Goal: Task Accomplishment & Management: Complete application form

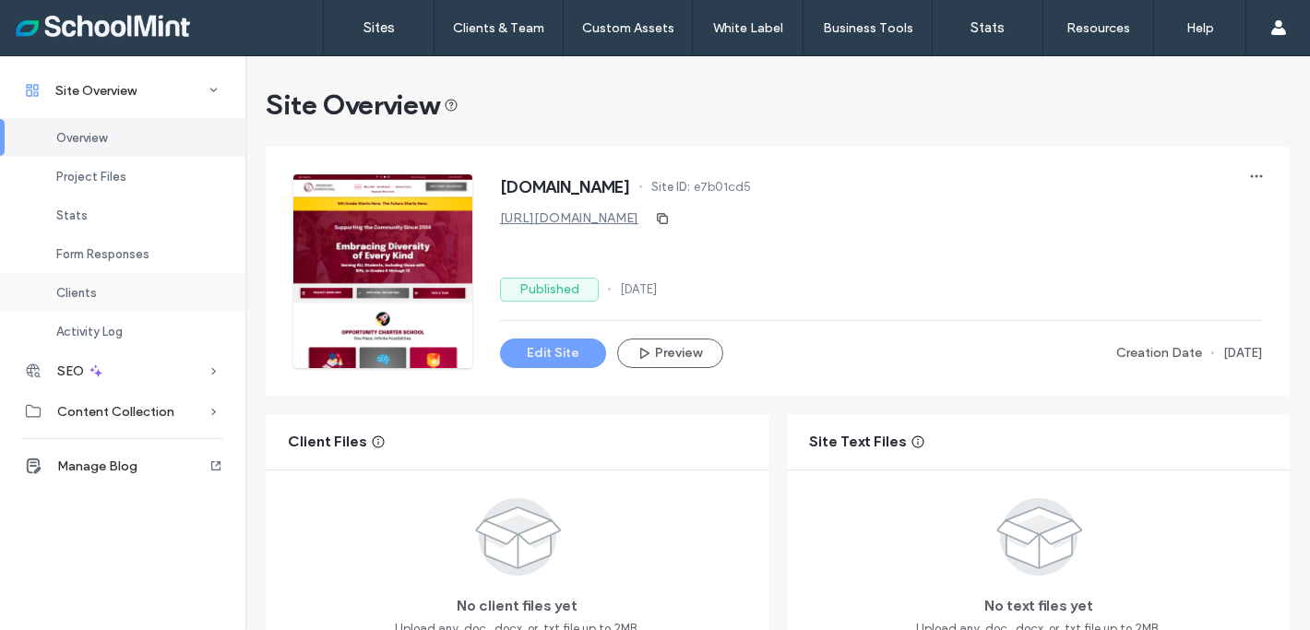
click at [76, 299] on span "Clients" at bounding box center [76, 293] width 41 height 14
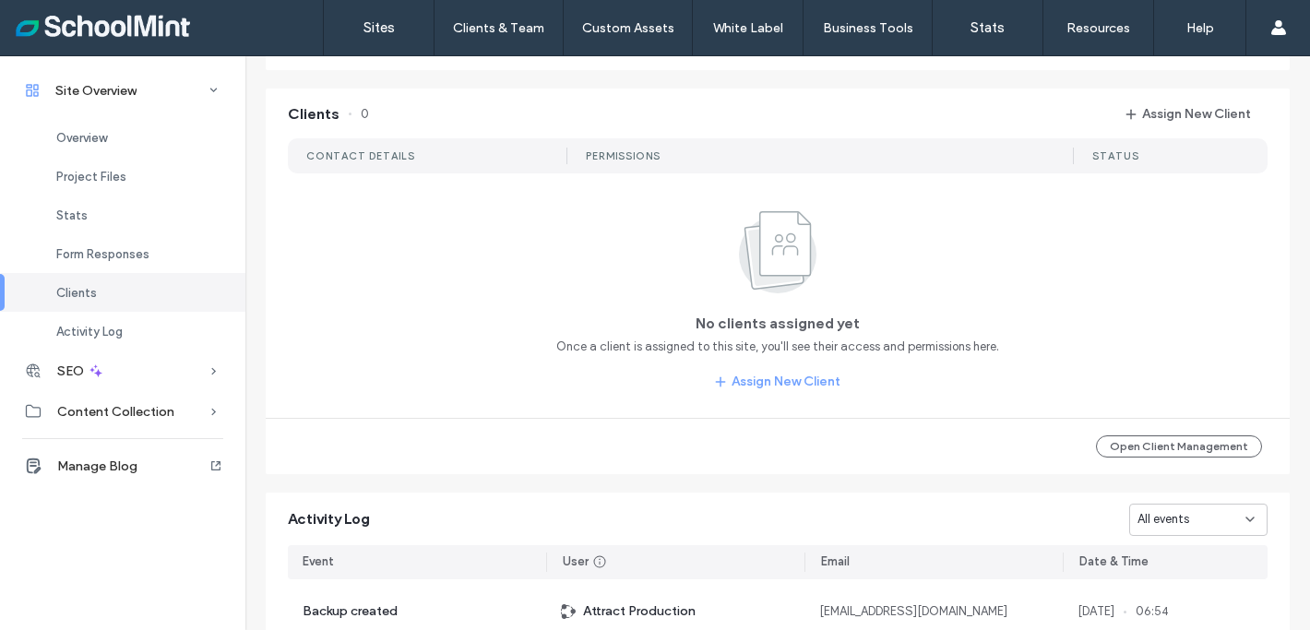
scroll to position [1417, 0]
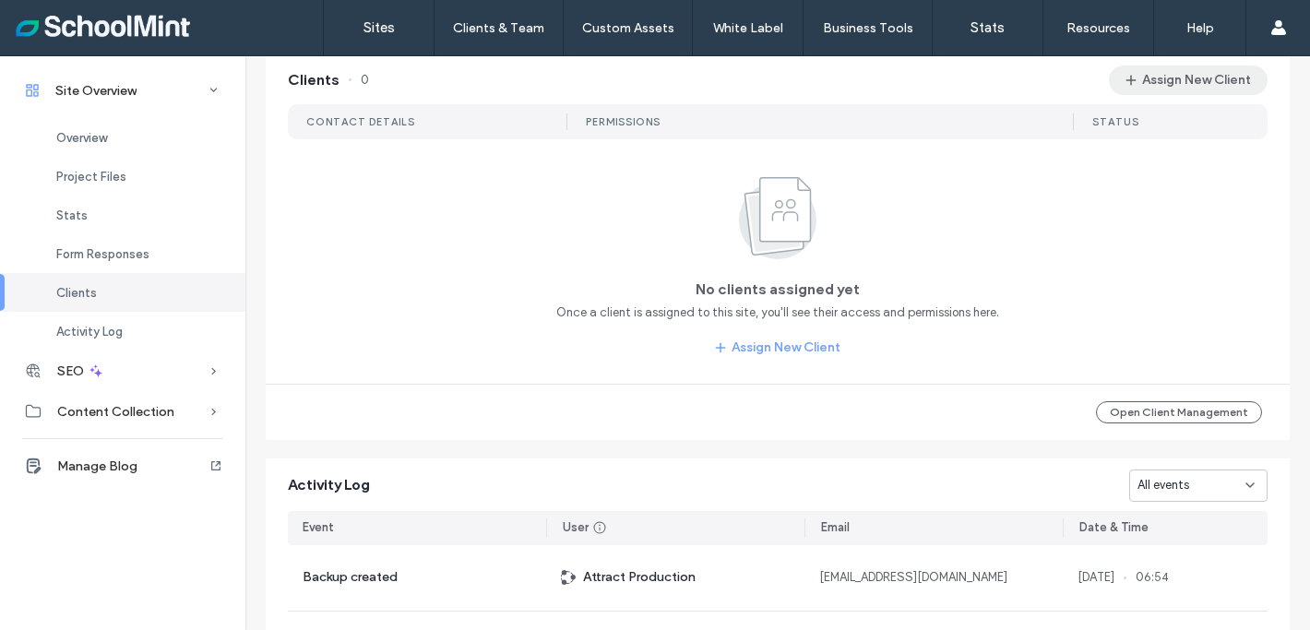
click at [1156, 87] on button "Assign New Client" at bounding box center [1188, 80] width 159 height 30
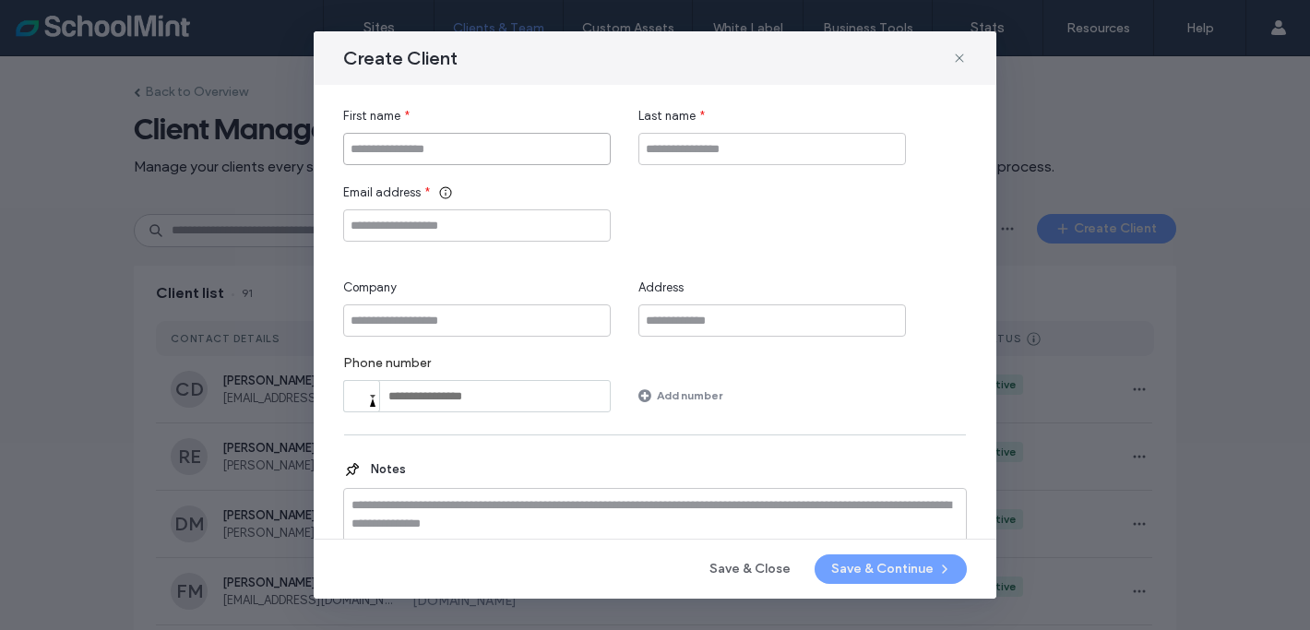
click at [393, 149] on input "First name" at bounding box center [476, 149] width 267 height 32
type input "*******"
type input "*"
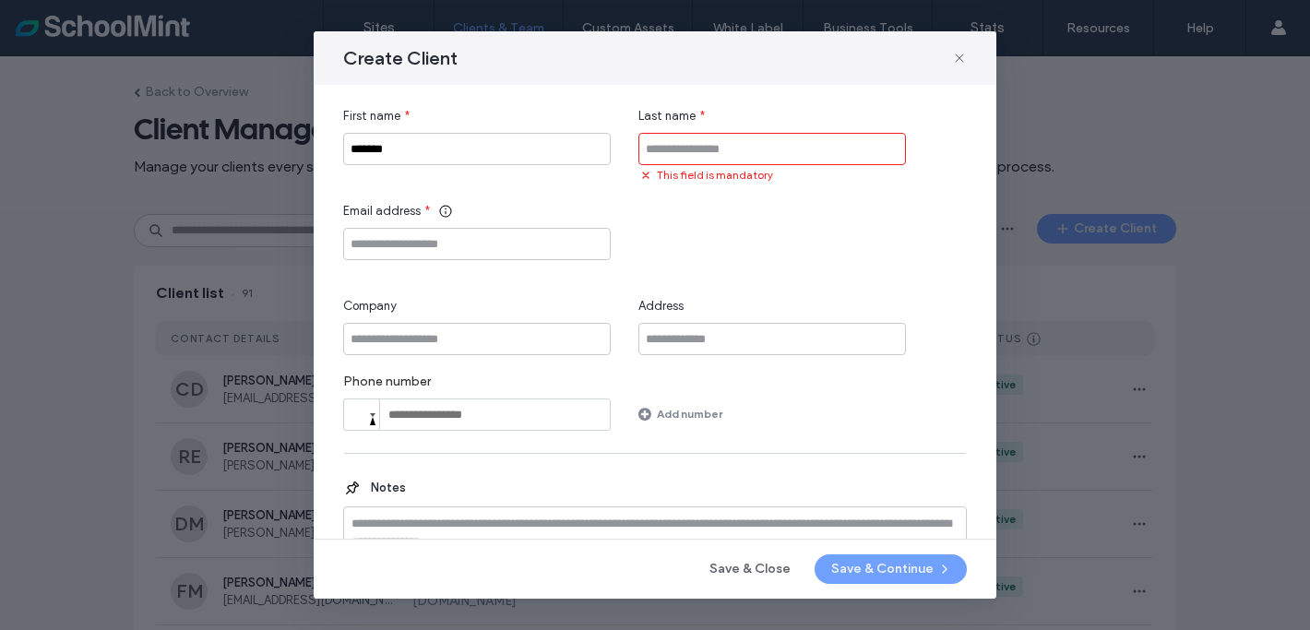
paste input "*******"
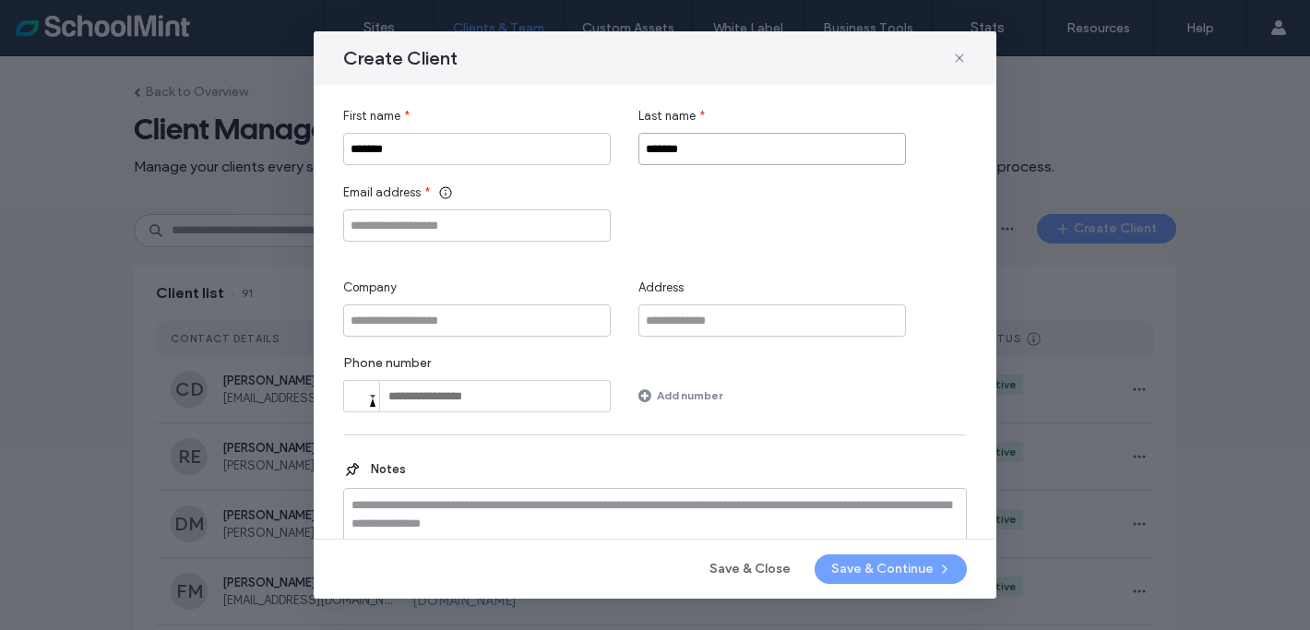
type input "*******"
click at [372, 223] on input "Email address" at bounding box center [476, 225] width 267 height 32
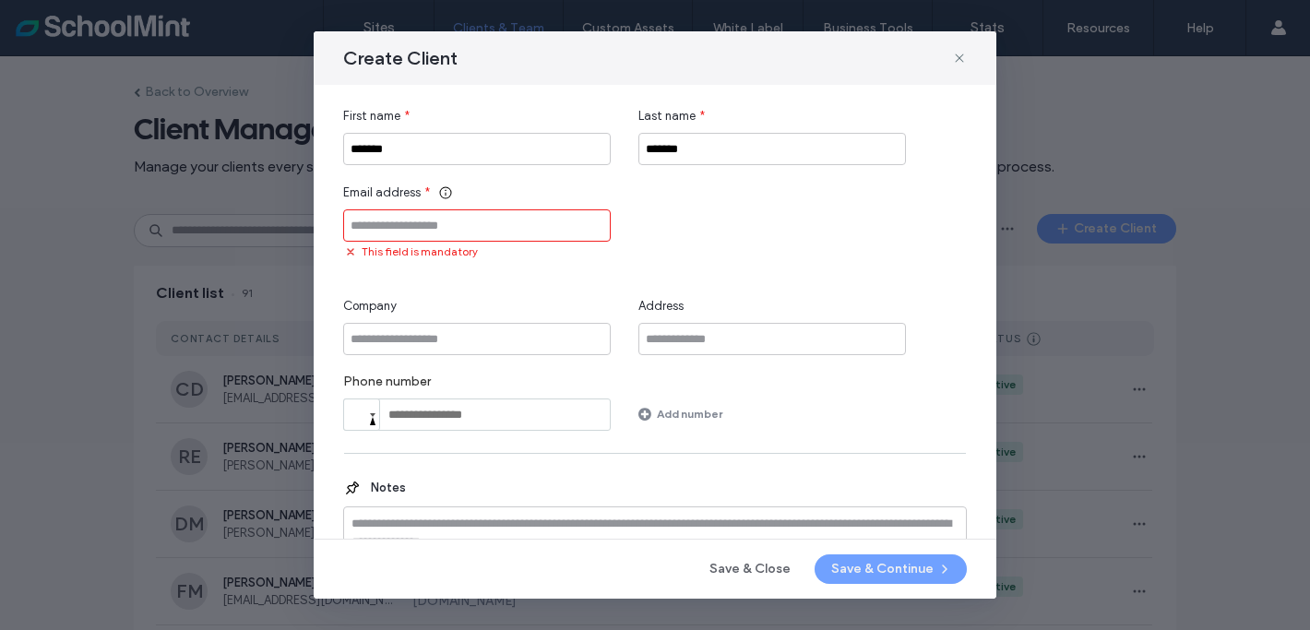
paste input "**********"
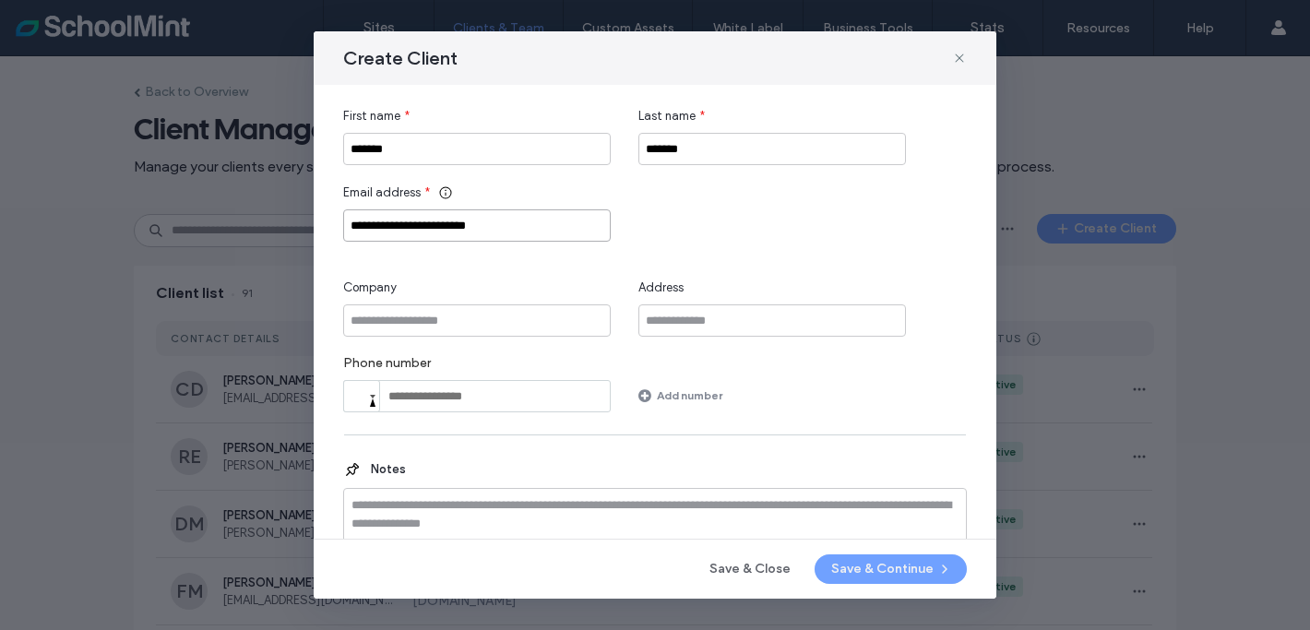
type input "**********"
click at [373, 312] on input "Company" at bounding box center [476, 320] width 267 height 32
type input "**********"
click at [855, 566] on button "Save & Continue" at bounding box center [890, 569] width 152 height 30
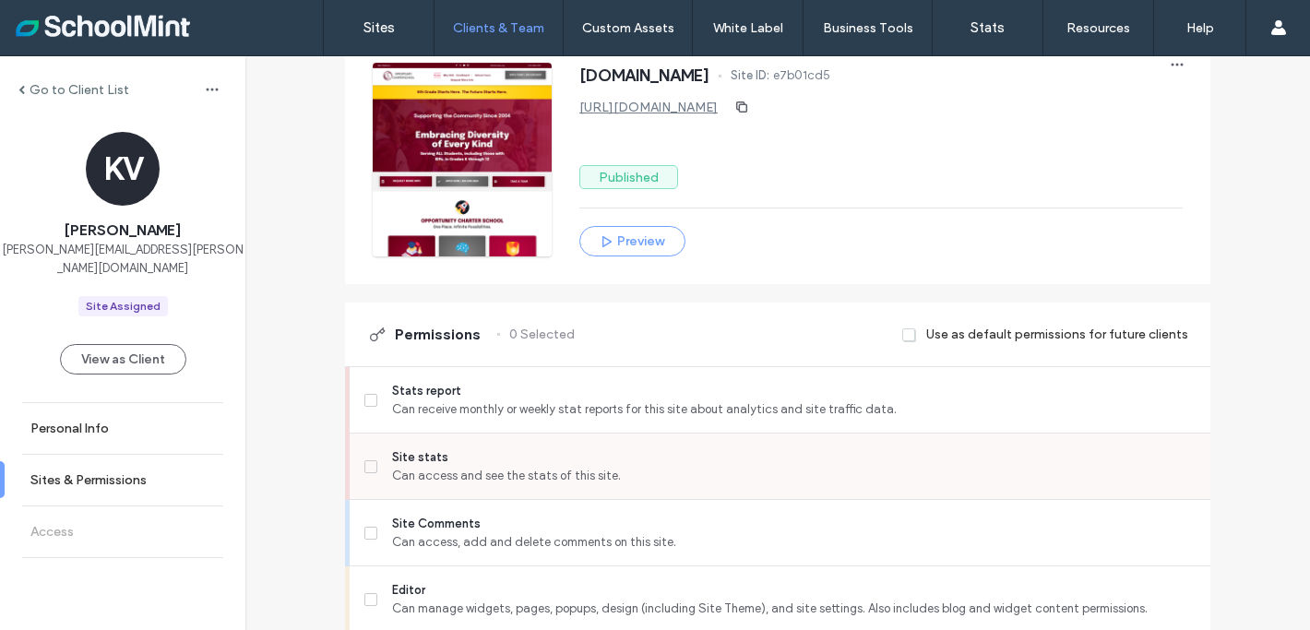
scroll to position [228, 0]
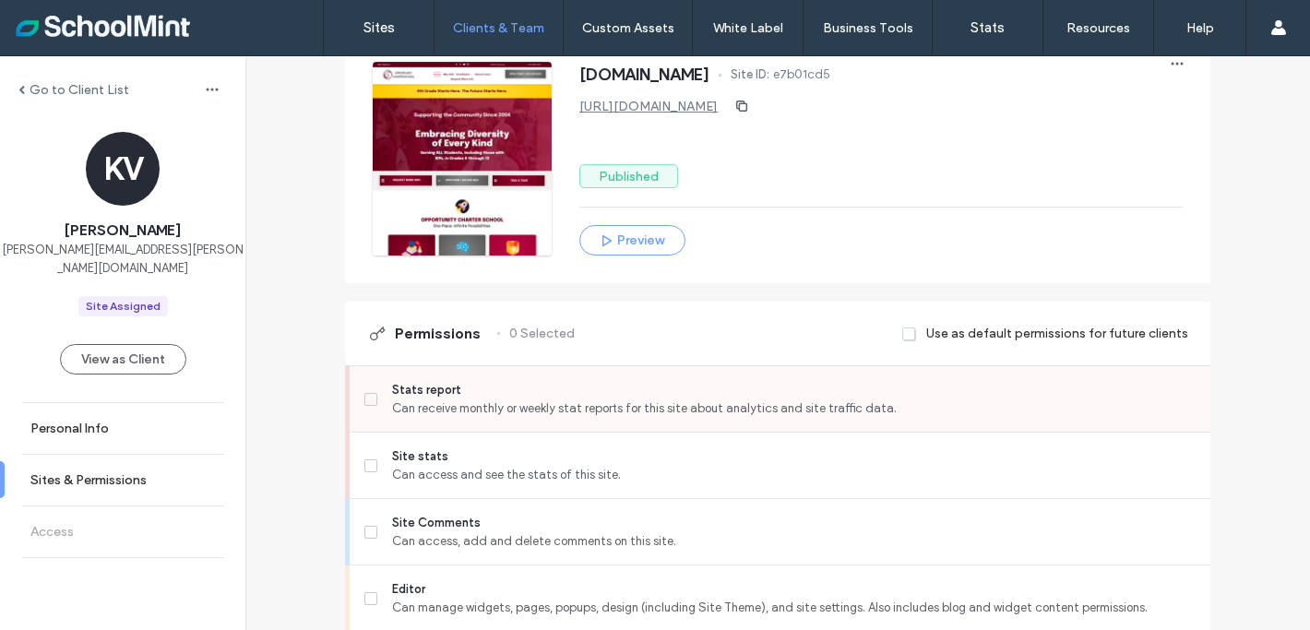
click at [368, 400] on span at bounding box center [370, 399] width 13 height 13
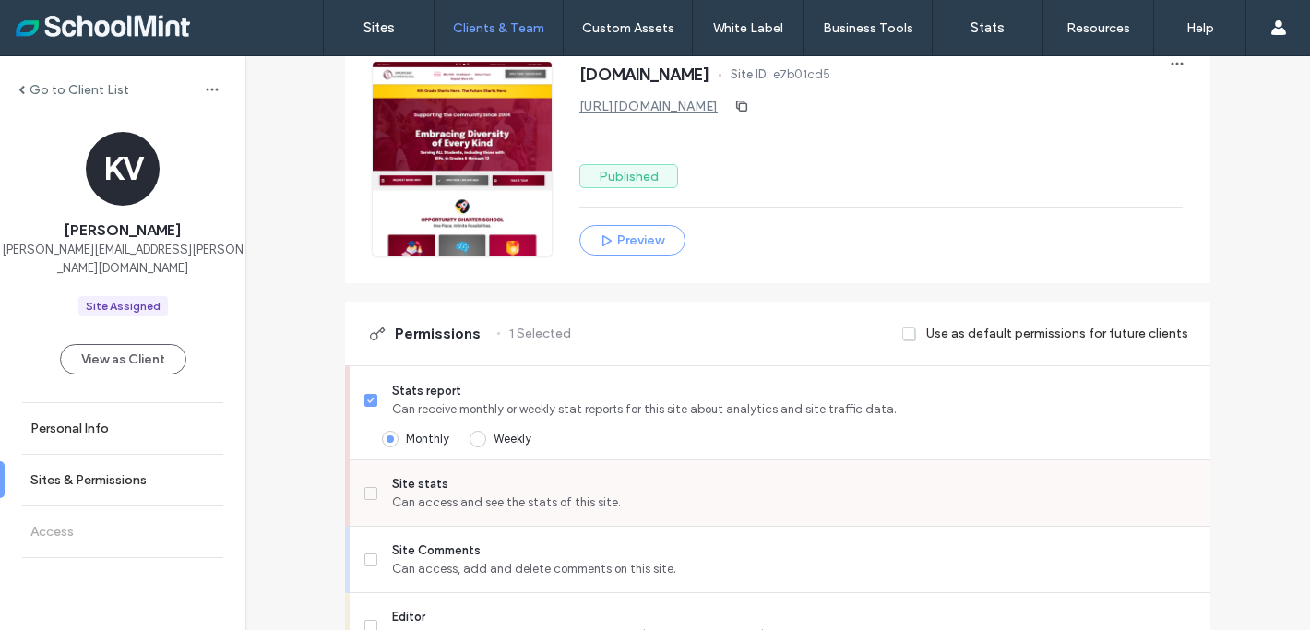
click at [364, 494] on span at bounding box center [370, 493] width 13 height 13
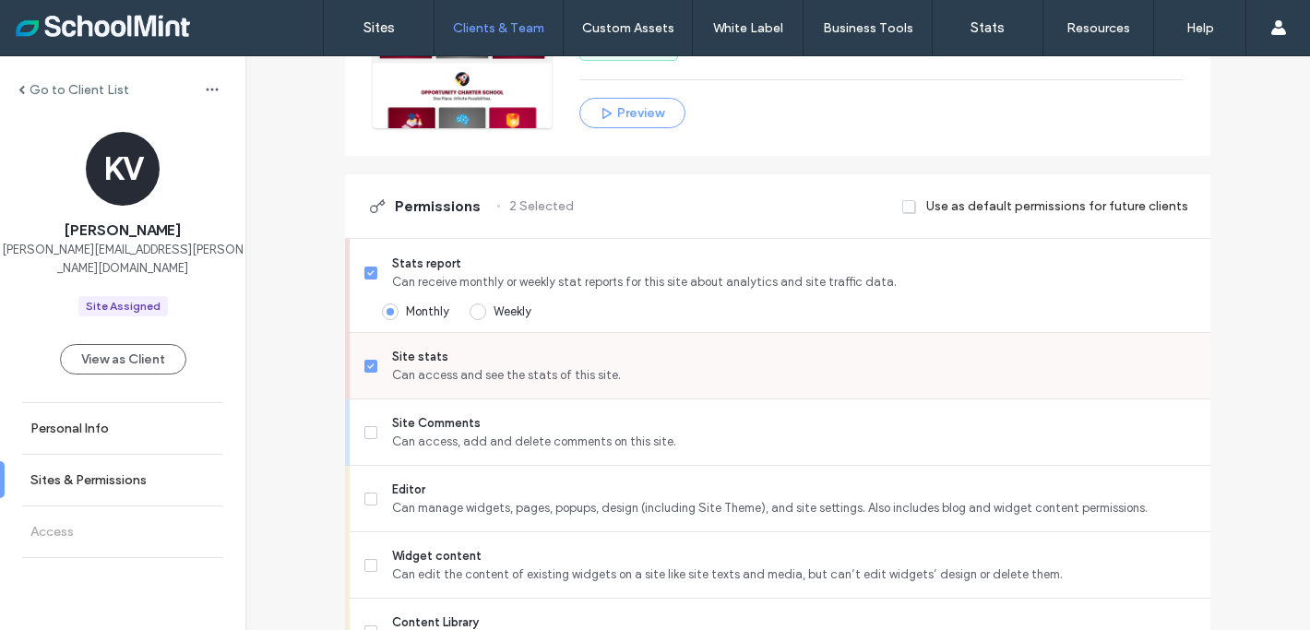
scroll to position [369, 0]
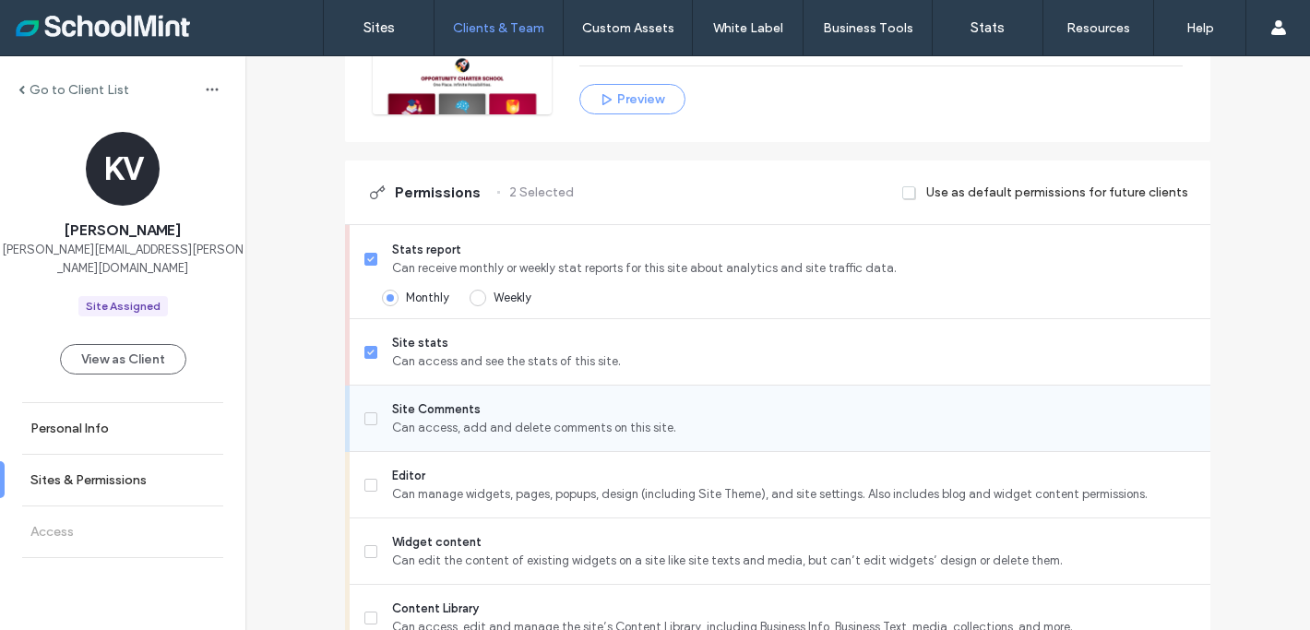
click at [364, 416] on span at bounding box center [370, 418] width 13 height 13
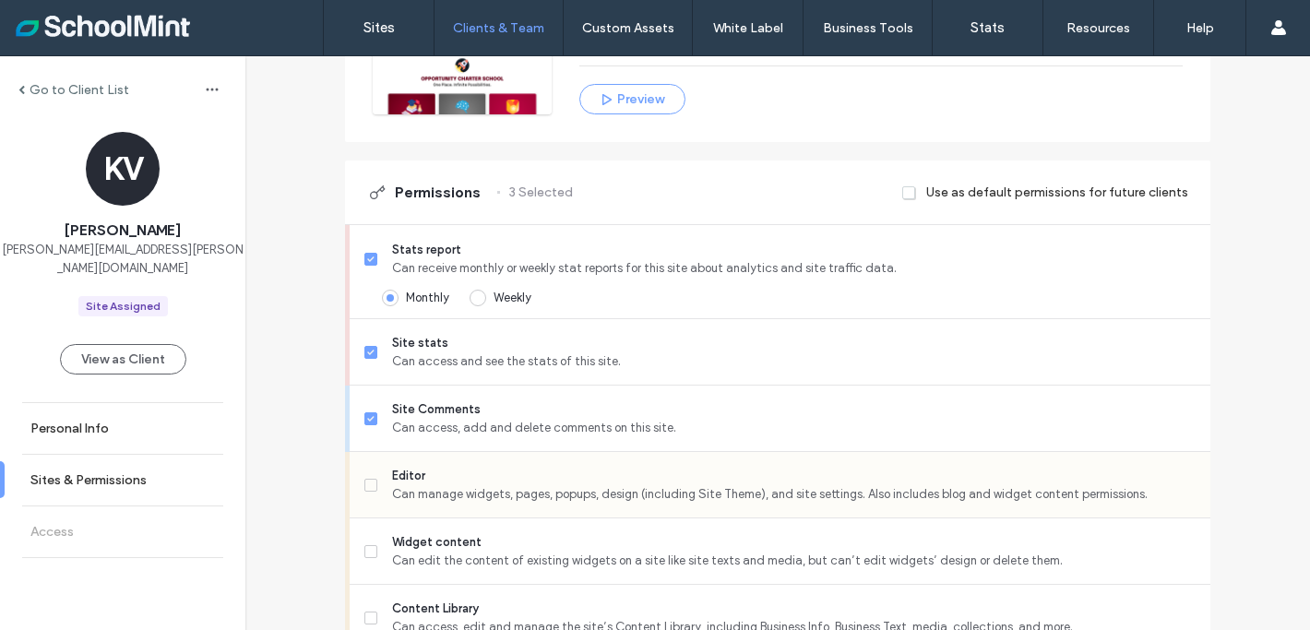
click at [367, 485] on icon at bounding box center [370, 485] width 7 height 6
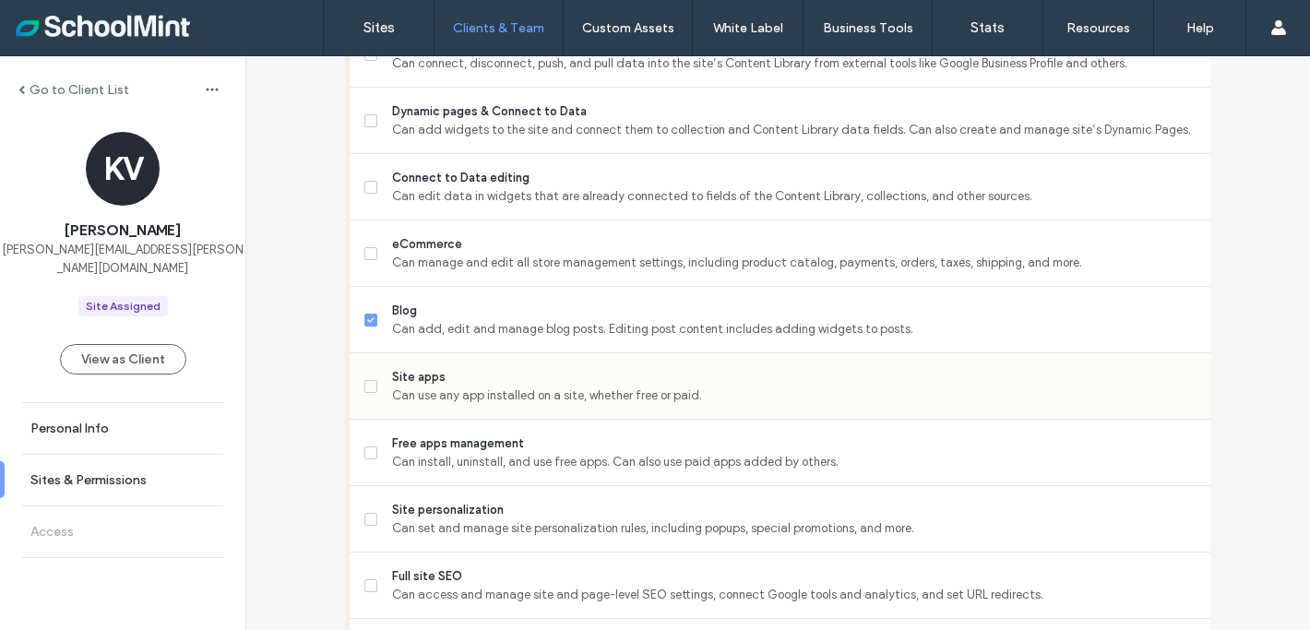
scroll to position [1003, 0]
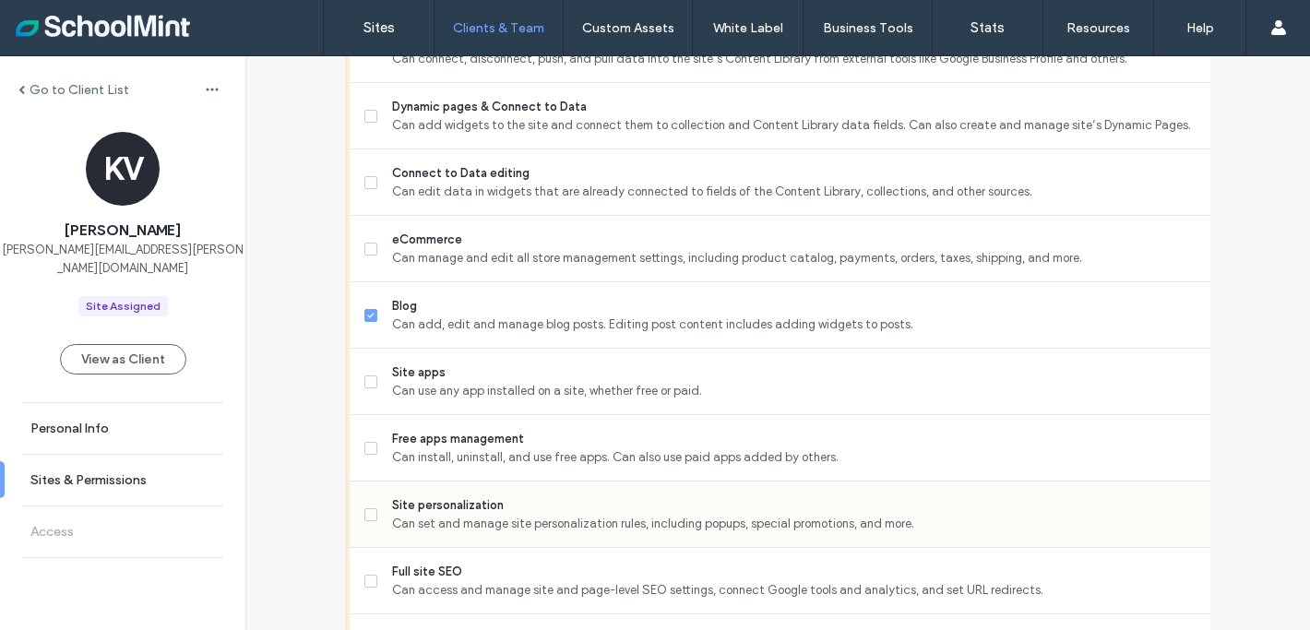
click at [367, 512] on icon at bounding box center [370, 515] width 6 height 6
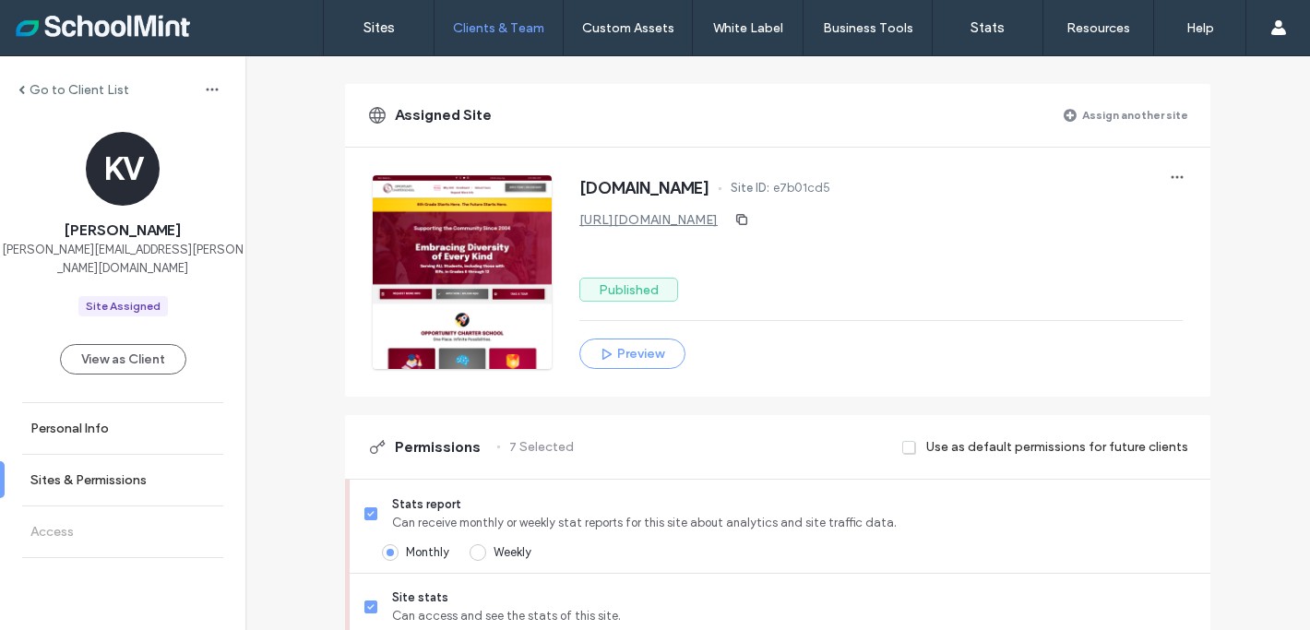
scroll to position [157, 0]
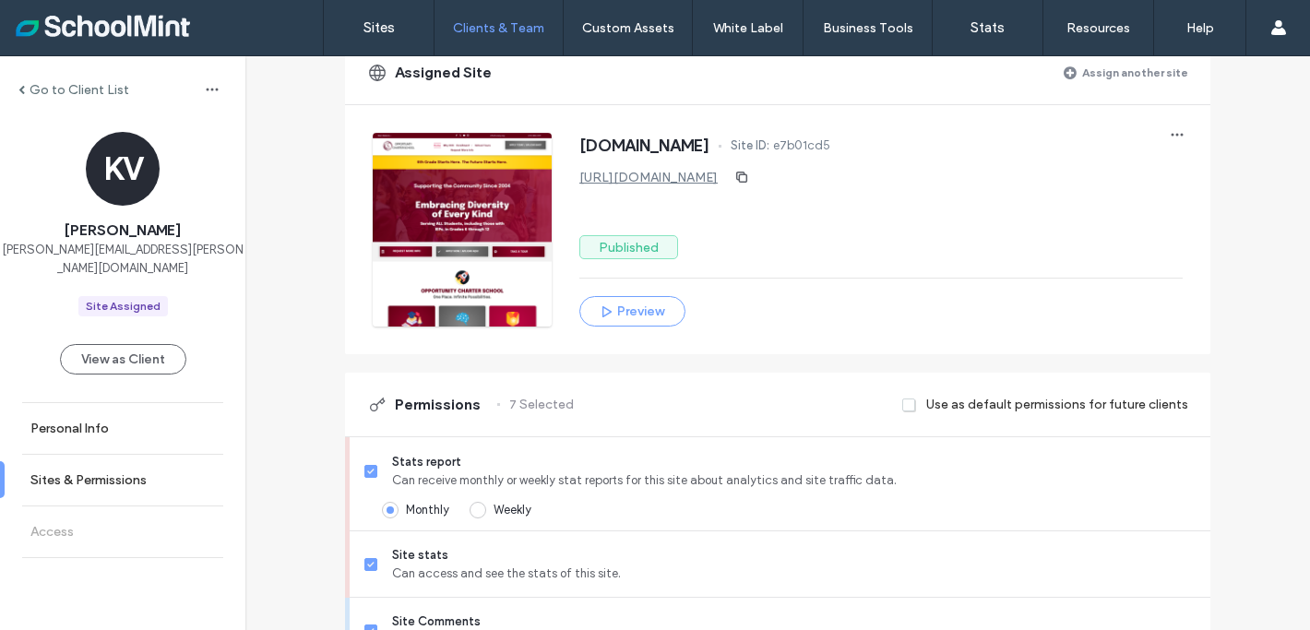
click at [902, 402] on span at bounding box center [909, 405] width 15 height 17
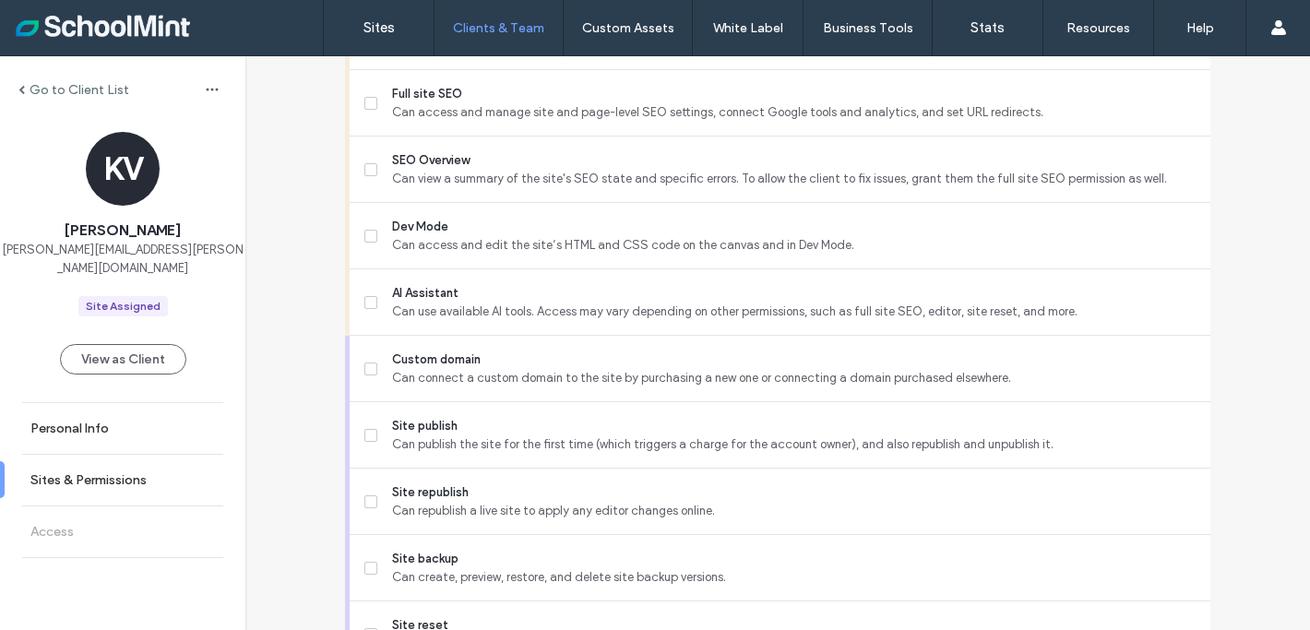
scroll to position [1585, 0]
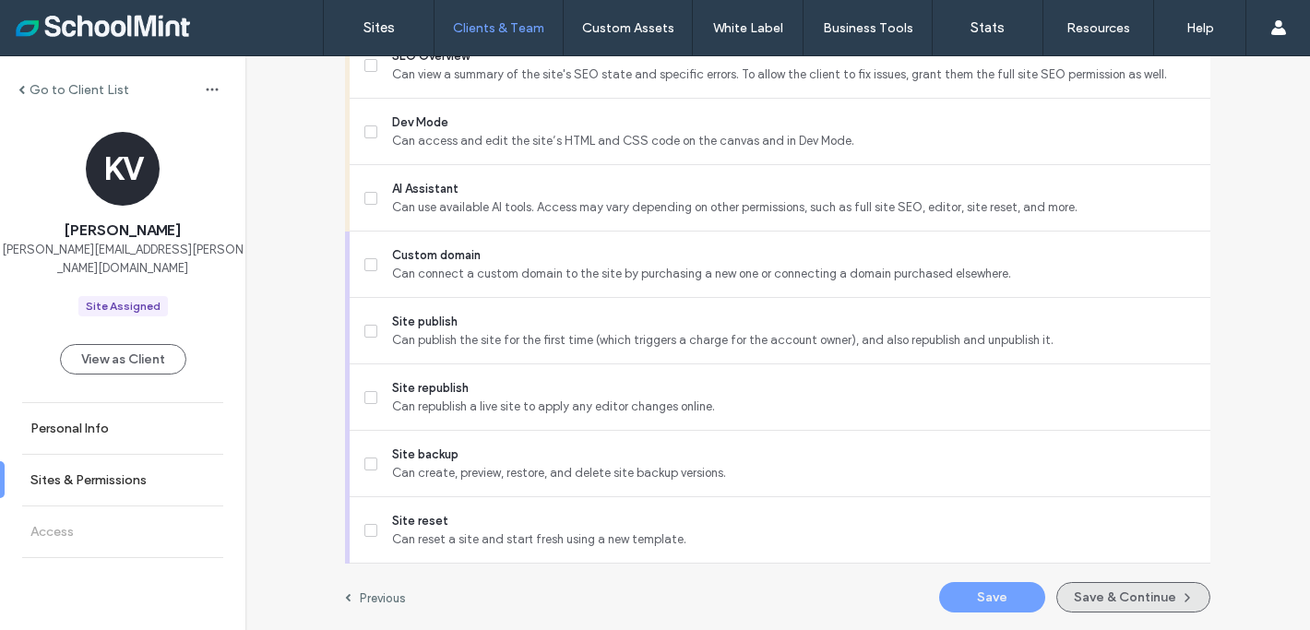
click at [1133, 587] on button "Save & Continue" at bounding box center [1133, 597] width 154 height 30
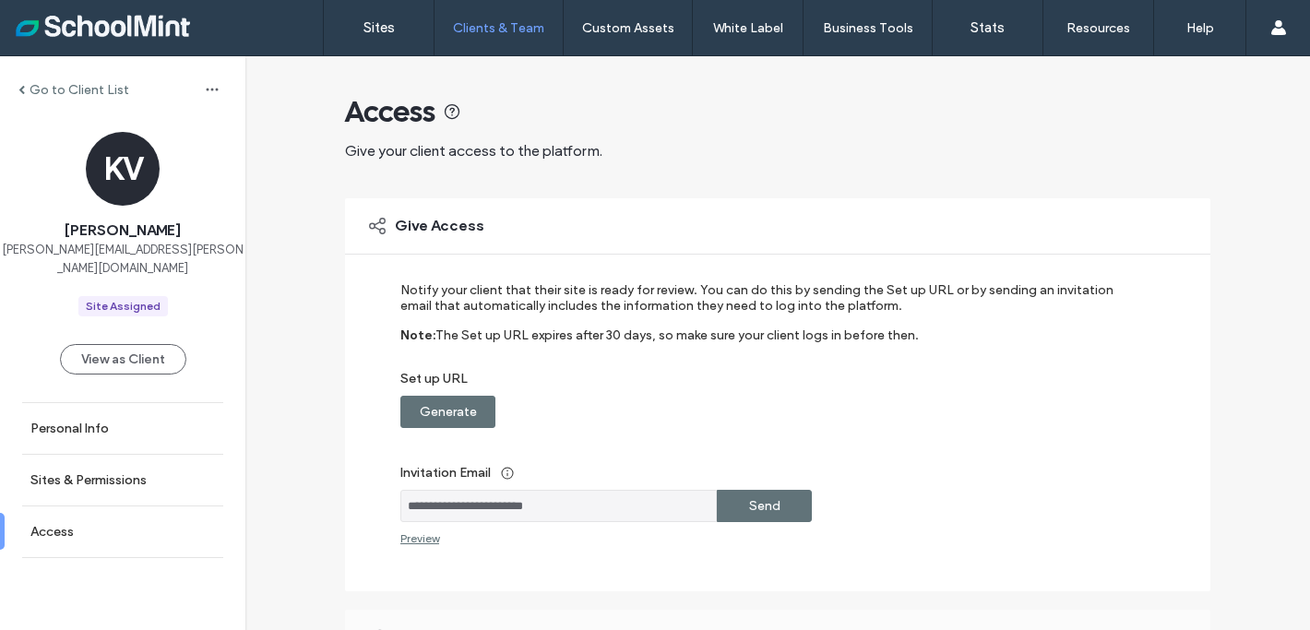
click at [765, 504] on label "Send" at bounding box center [764, 506] width 31 height 34
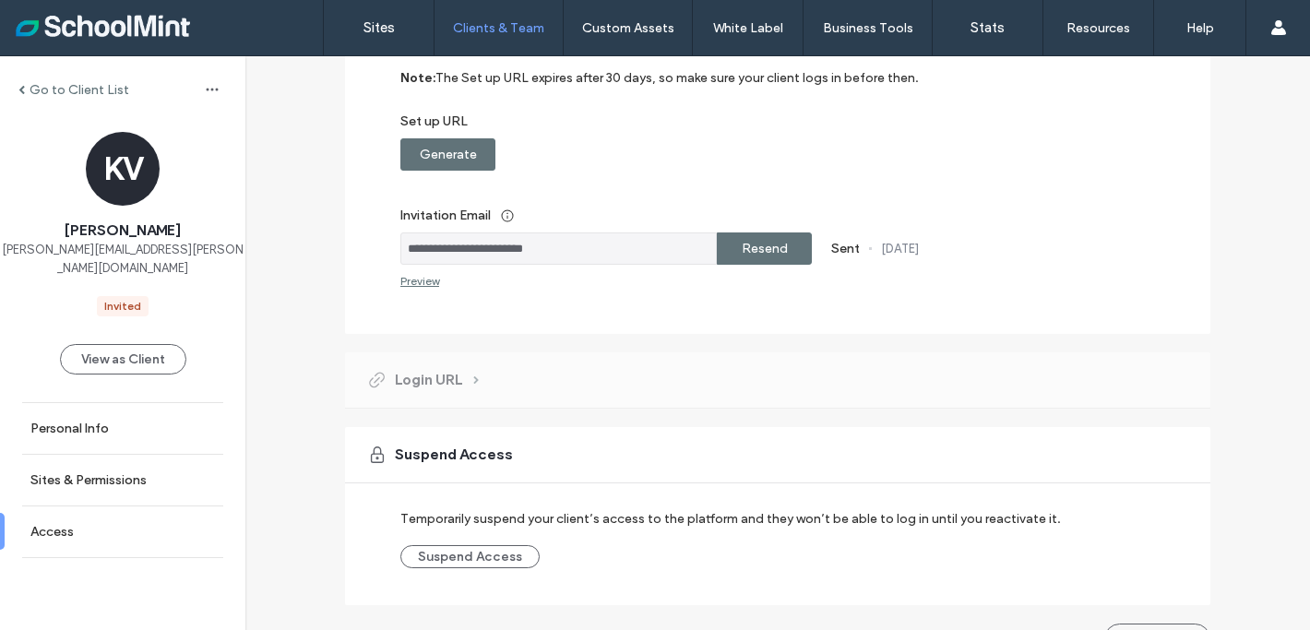
scroll to position [299, 0]
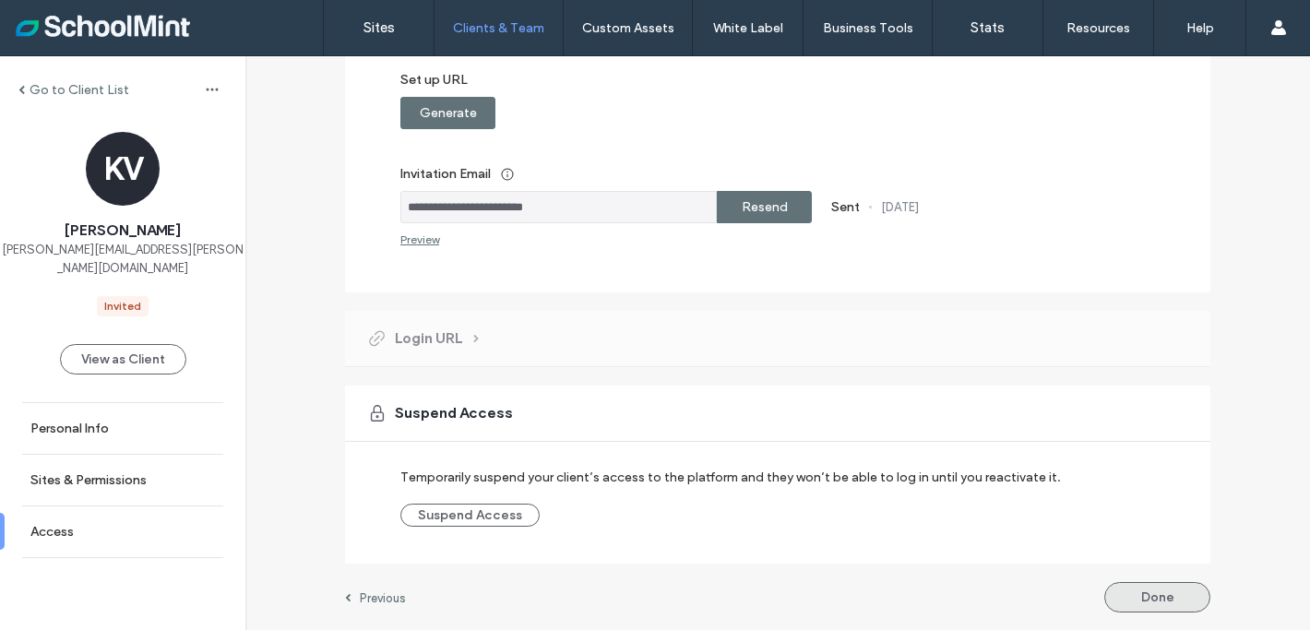
click at [1177, 594] on button "Done" at bounding box center [1157, 597] width 106 height 30
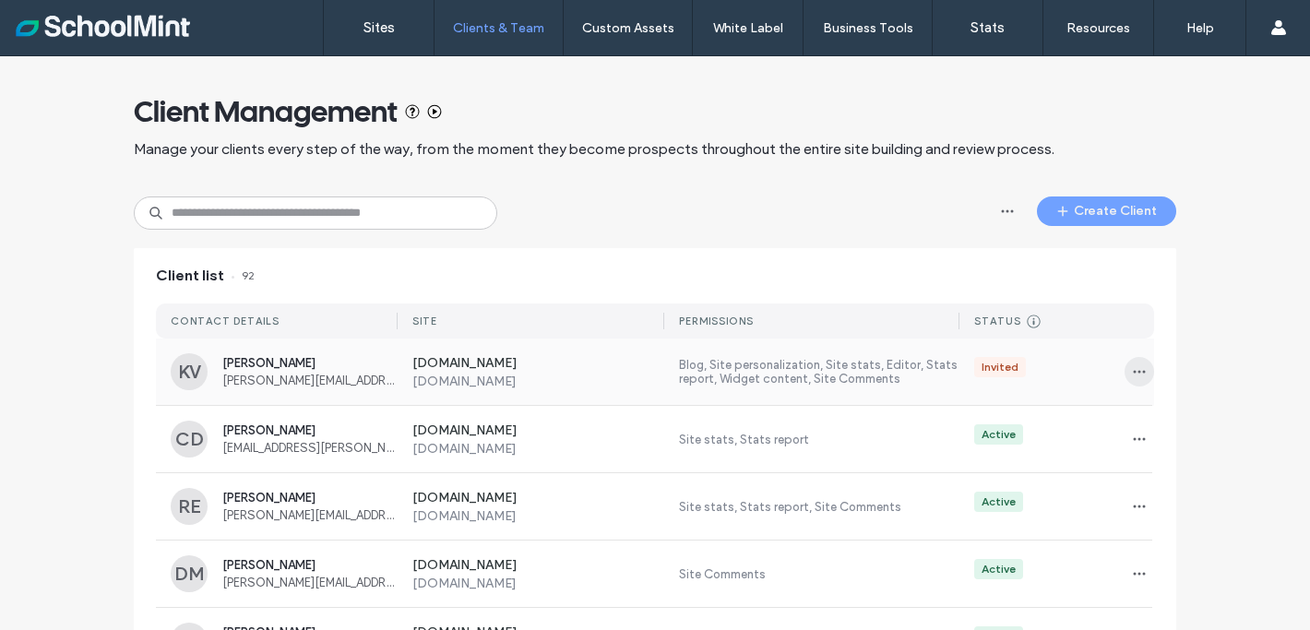
click at [1133, 372] on use "button" at bounding box center [1139, 372] width 12 height 3
click at [363, 29] on label "Sites" at bounding box center [378, 27] width 31 height 17
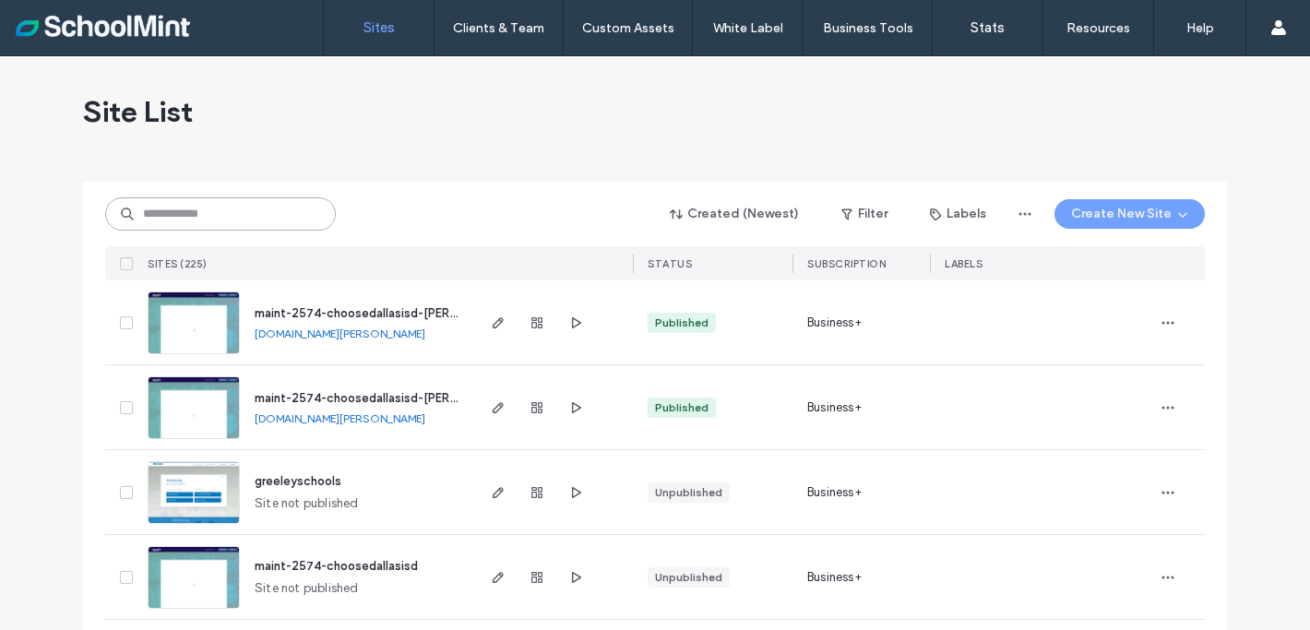
click at [190, 208] on input at bounding box center [220, 213] width 231 height 33
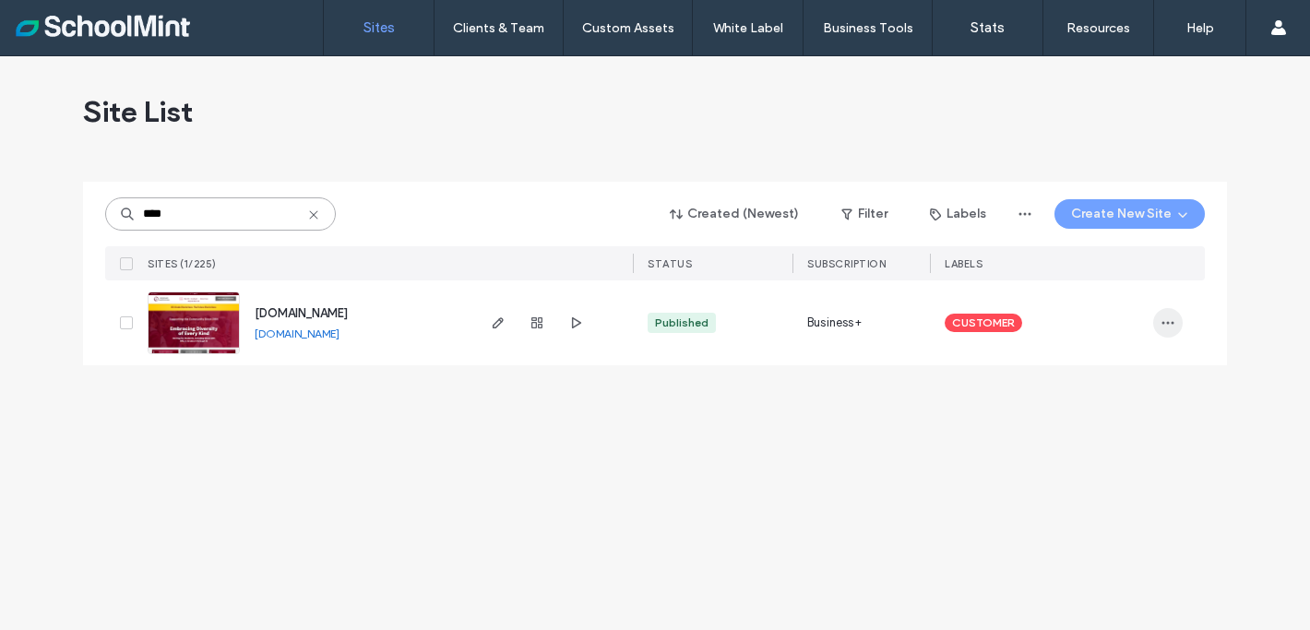
type input "****"
click at [1168, 328] on icon "button" at bounding box center [1167, 322] width 15 height 15
click at [1097, 524] on span "Site Dashboard" at bounding box center [1095, 522] width 86 height 18
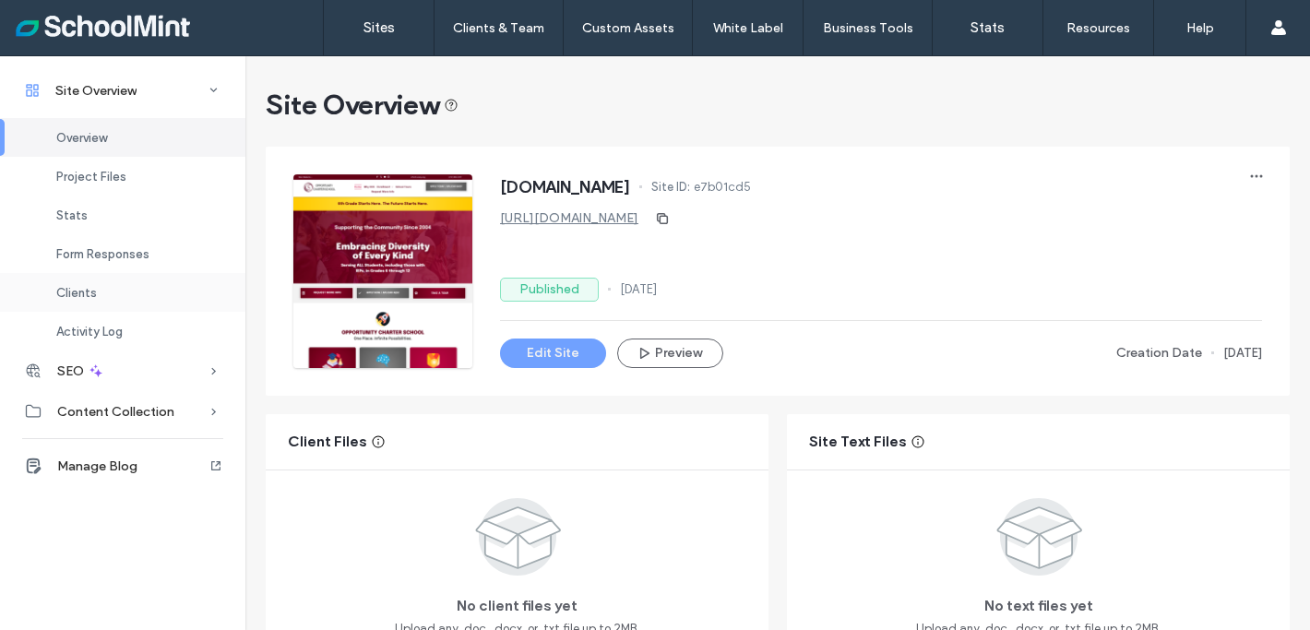
click at [78, 298] on span "Clients" at bounding box center [76, 293] width 41 height 14
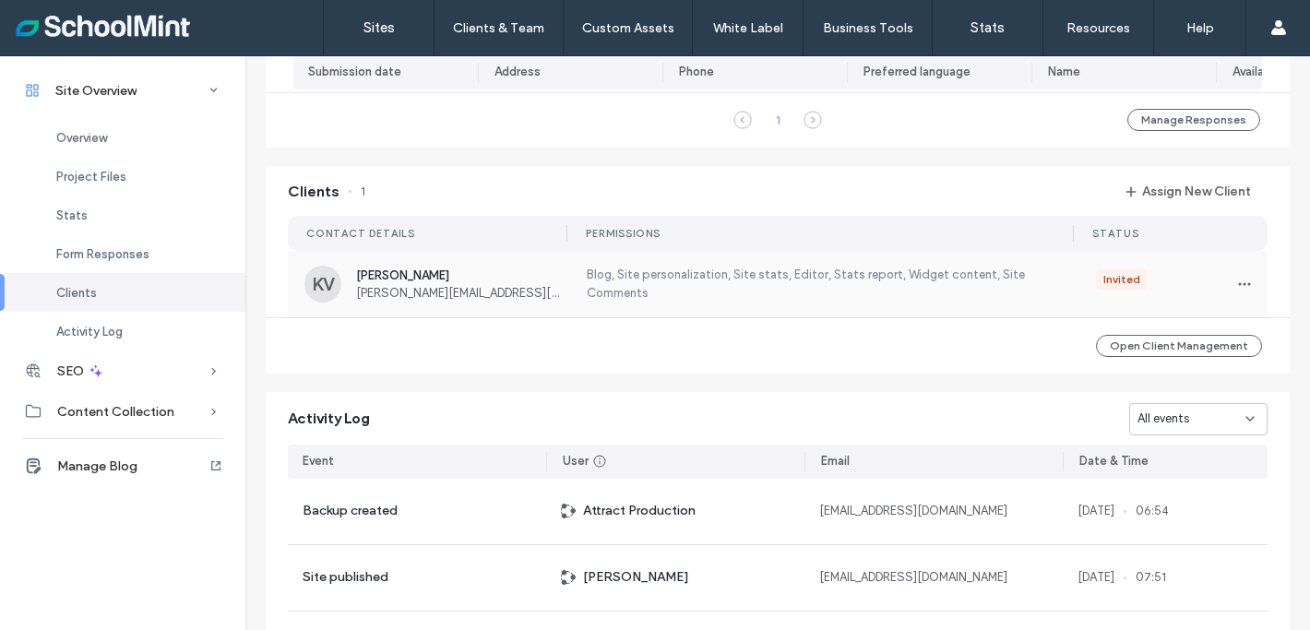
scroll to position [1293, 0]
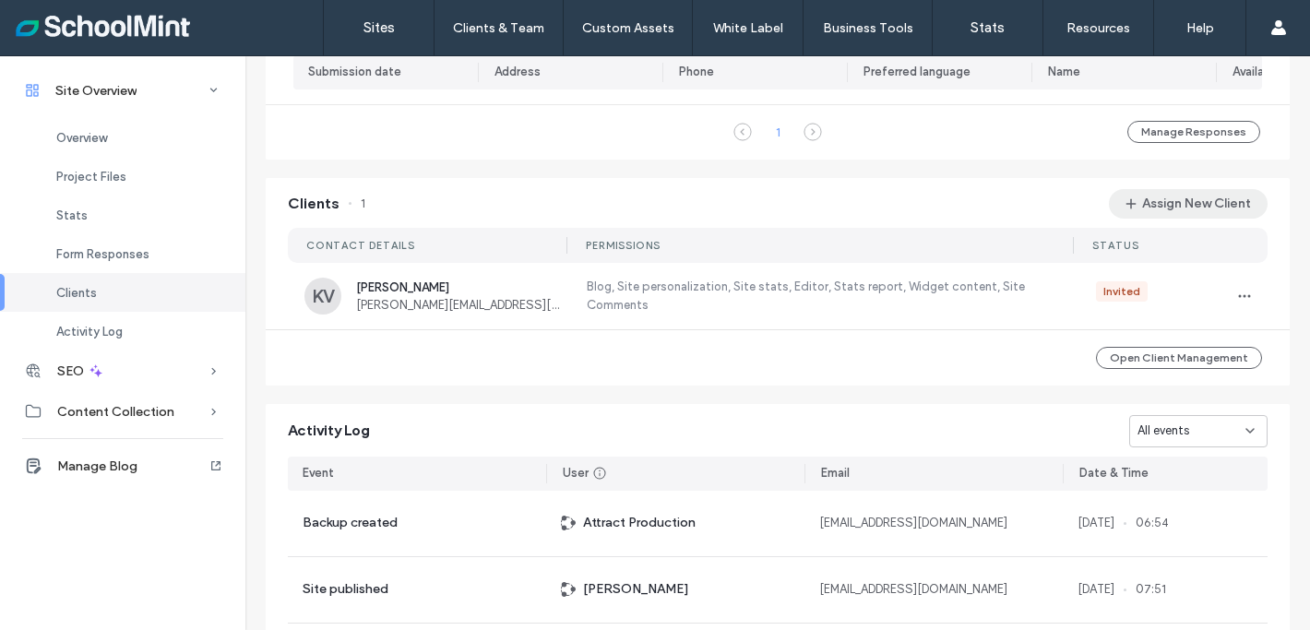
click at [1178, 216] on button "Assign New Client" at bounding box center [1188, 204] width 159 height 30
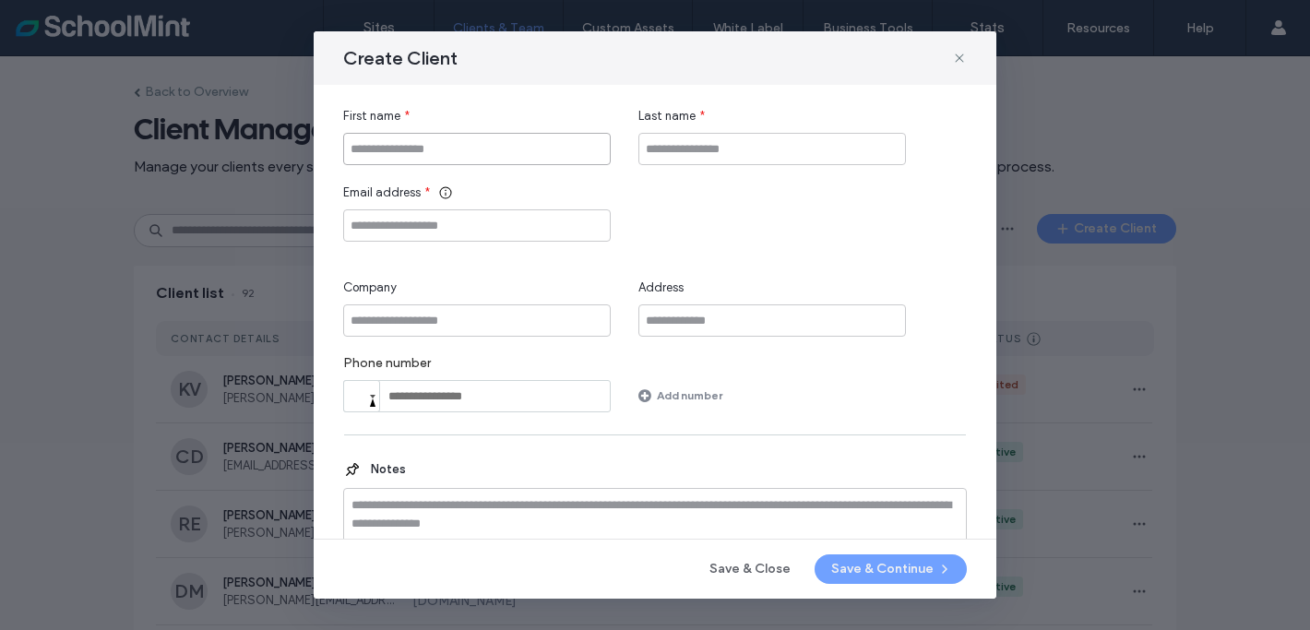
click at [386, 146] on input "First name" at bounding box center [476, 149] width 267 height 32
type input "********"
type input "******"
click at [423, 231] on input "Email address" at bounding box center [476, 225] width 267 height 32
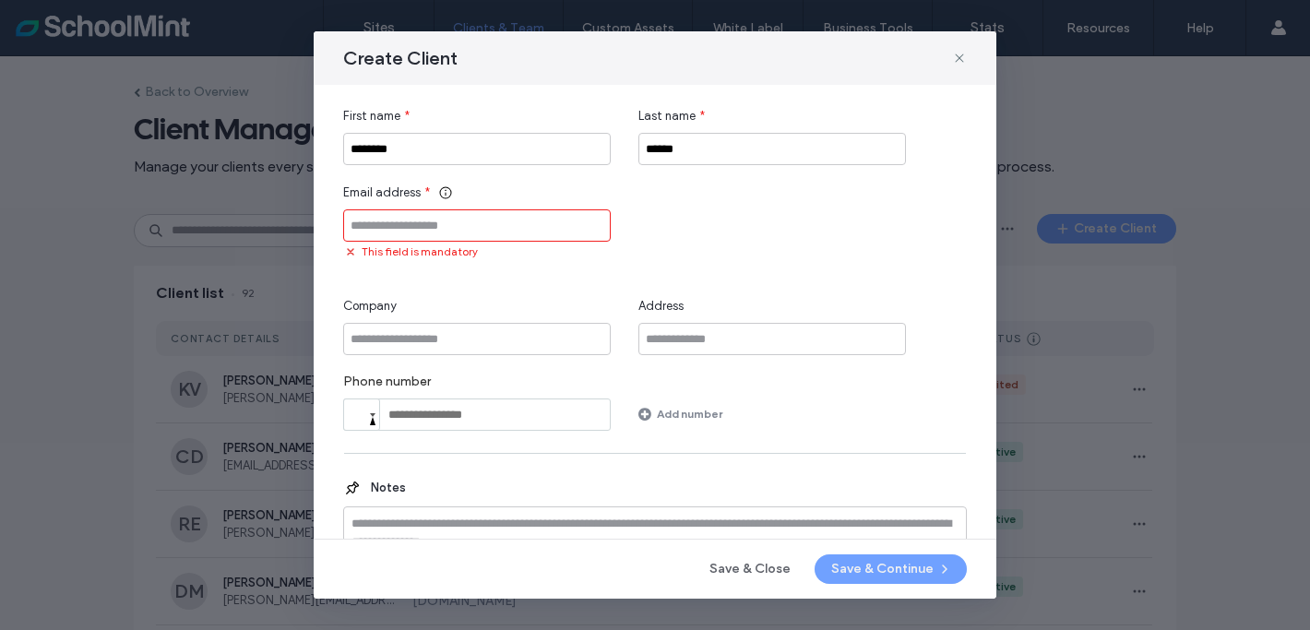
click at [433, 228] on input "Email address" at bounding box center [476, 225] width 267 height 32
paste input "**********"
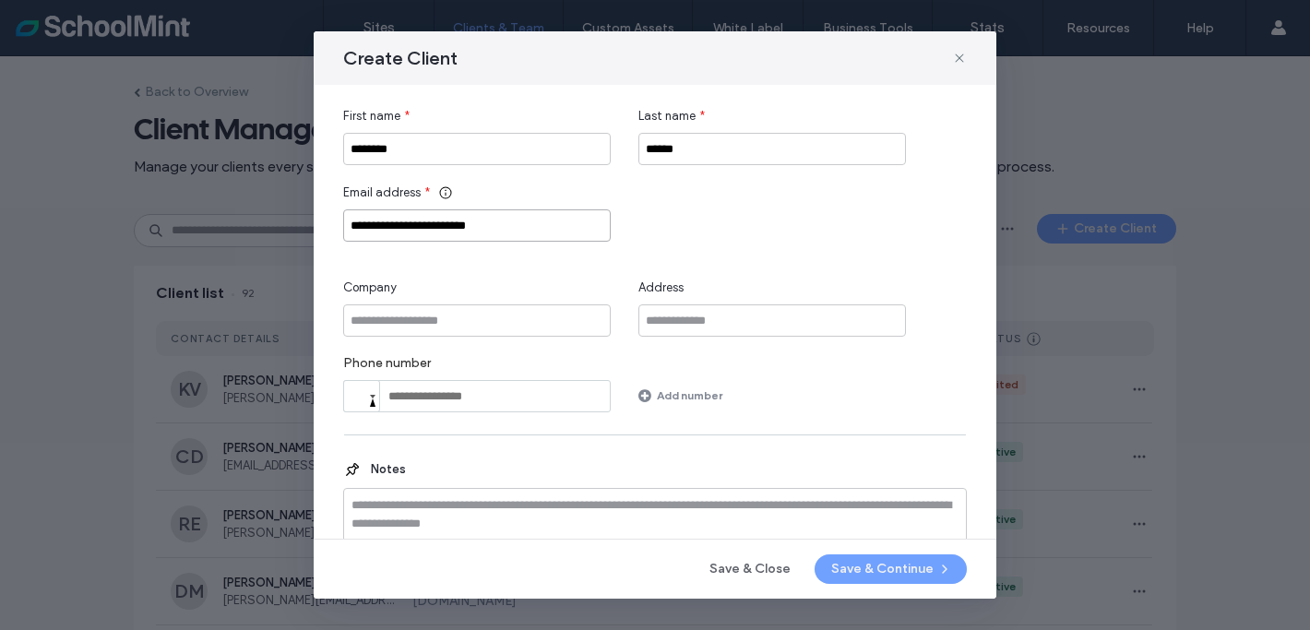
type input "**********"
click at [386, 322] on input "Company" at bounding box center [476, 320] width 267 height 32
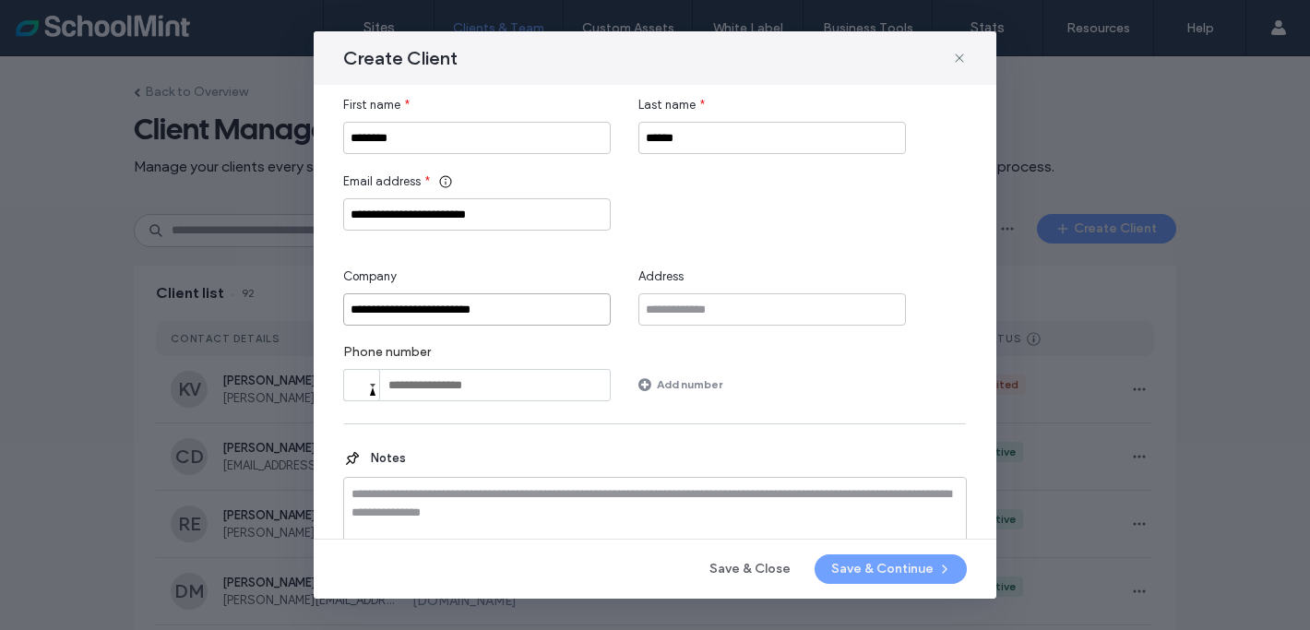
scroll to position [25, 0]
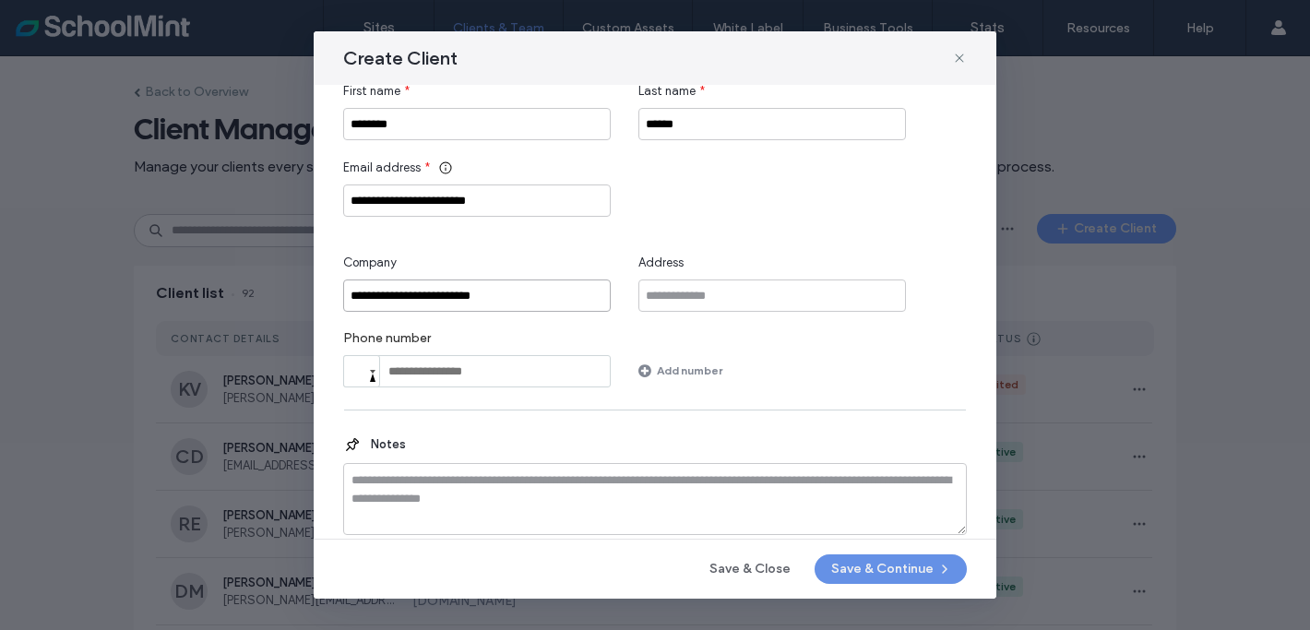
type input "**********"
click at [882, 572] on button "Save & Continue" at bounding box center [890, 569] width 152 height 30
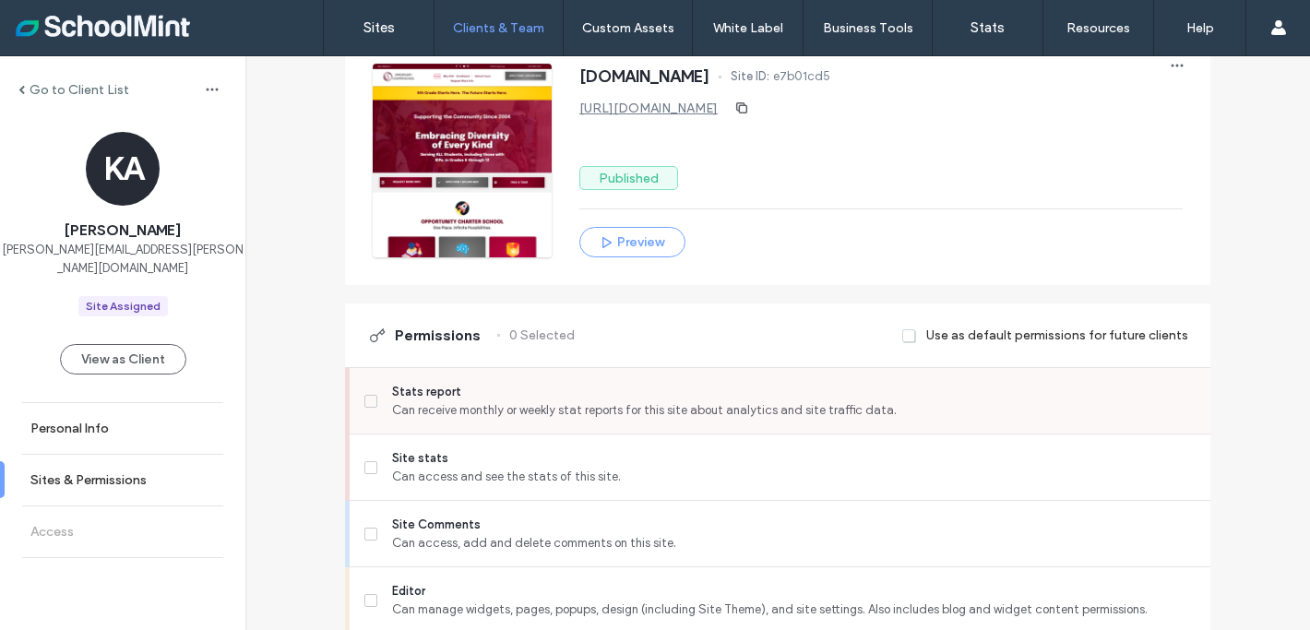
scroll to position [245, 0]
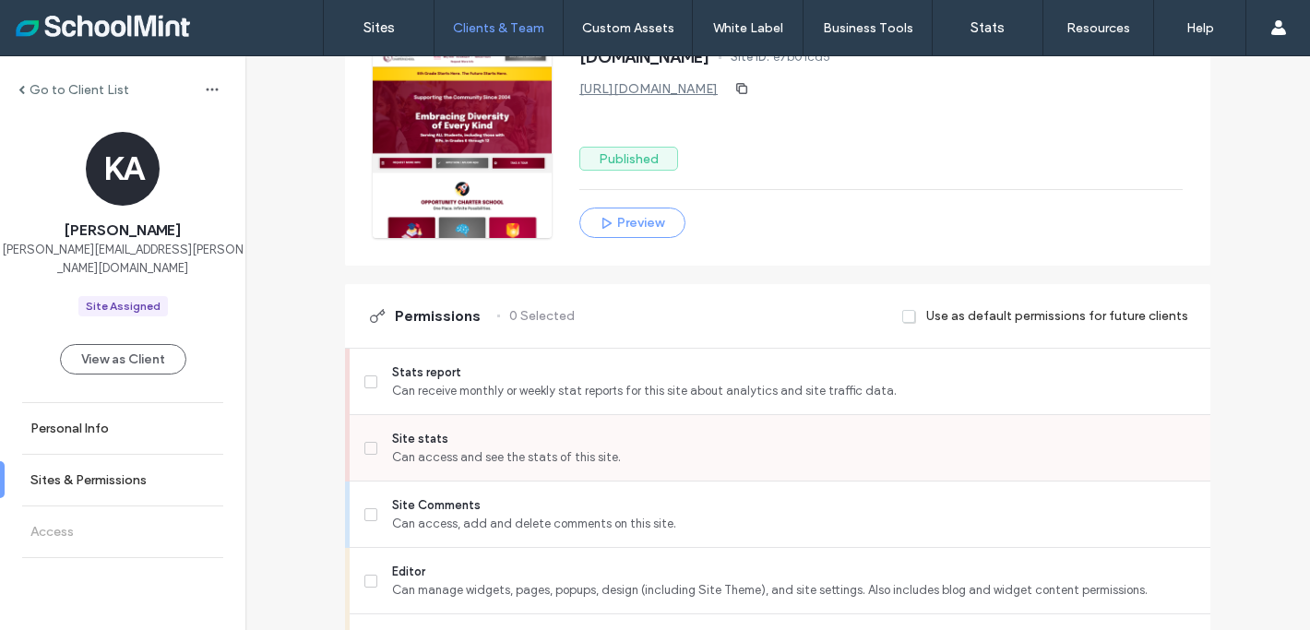
click at [367, 447] on icon at bounding box center [370, 448] width 7 height 6
click at [373, 381] on label "Stats report Can receive monthly or weekly stat reports for this site about ana…" at bounding box center [779, 381] width 831 height 37
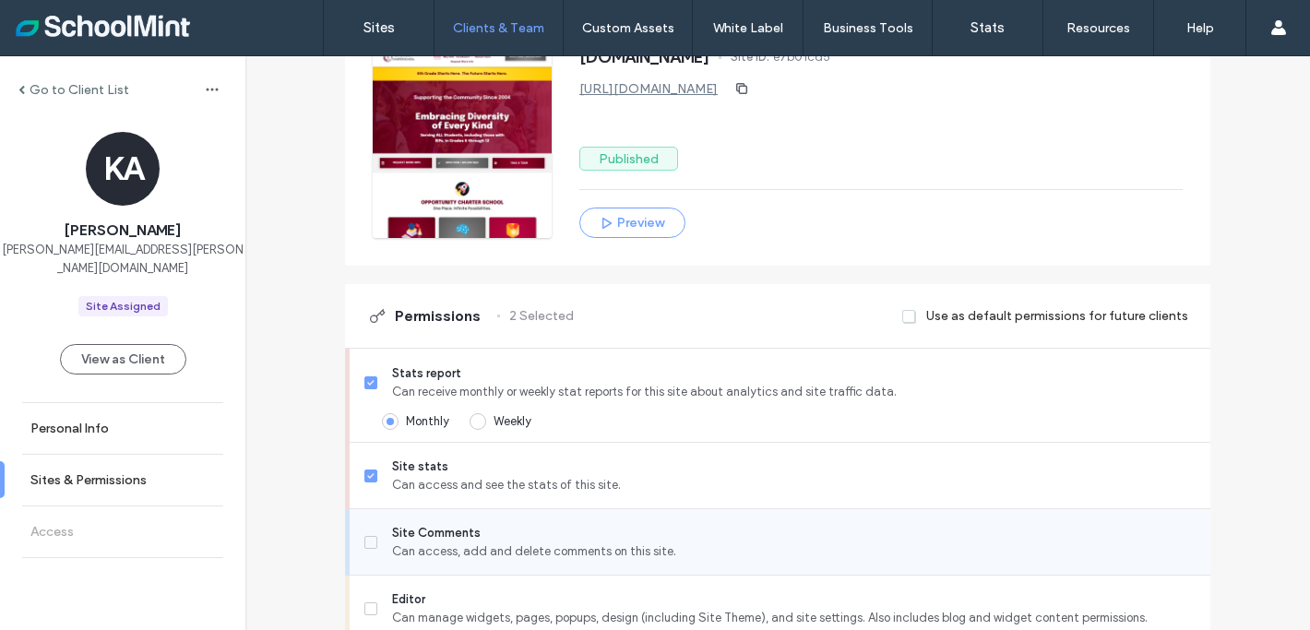
click at [353, 561] on div "Site Comments Can access, add and delete comments on this site." at bounding box center [780, 542] width 860 height 66
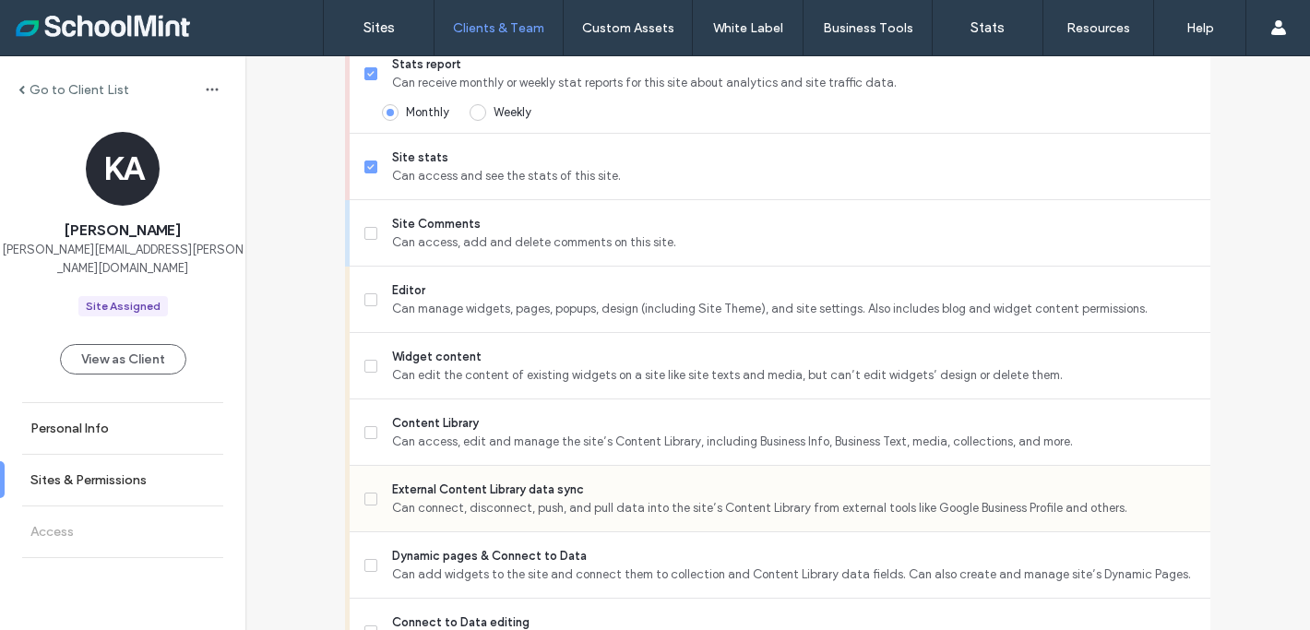
scroll to position [623, 0]
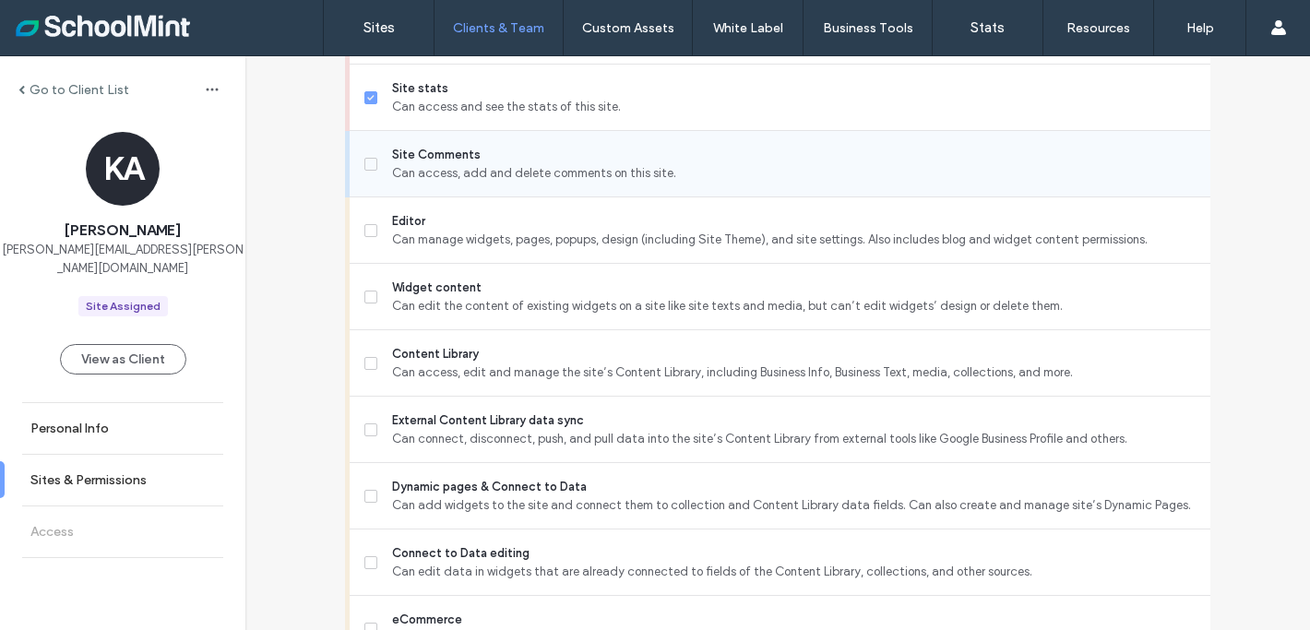
click at [368, 158] on span at bounding box center [370, 164] width 13 height 13
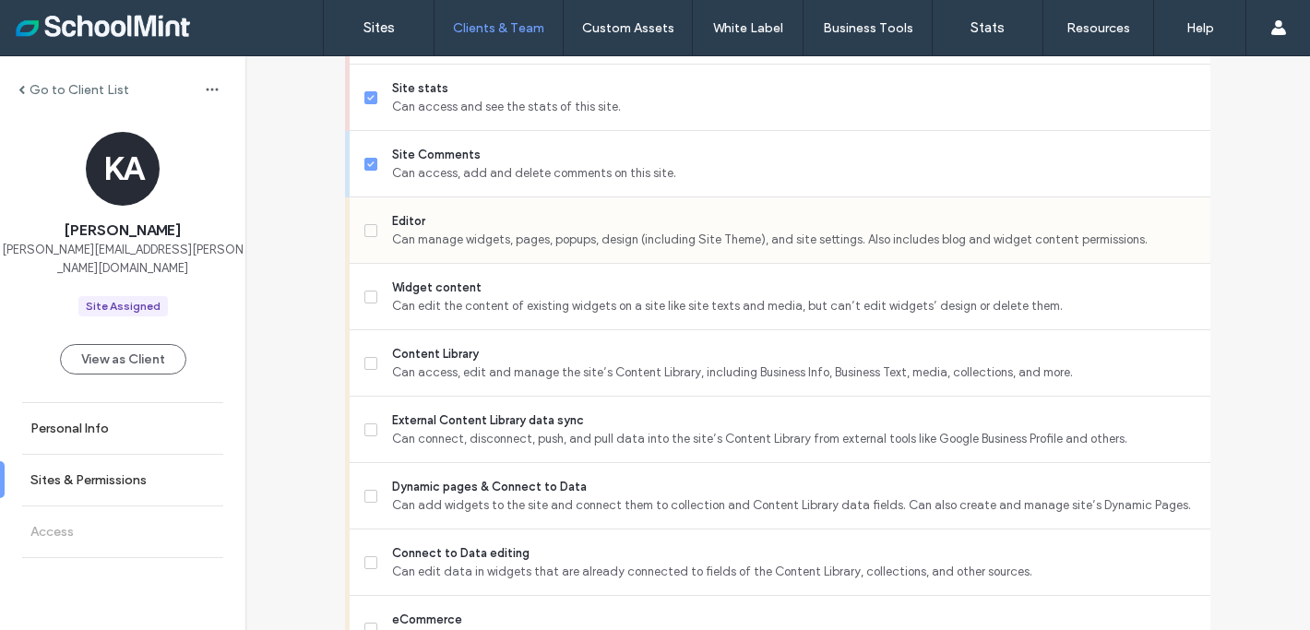
click at [364, 231] on span at bounding box center [370, 230] width 13 height 13
click at [374, 356] on label "Content Library Can access, edit and manage the site’s Content Library, includi…" at bounding box center [779, 363] width 831 height 37
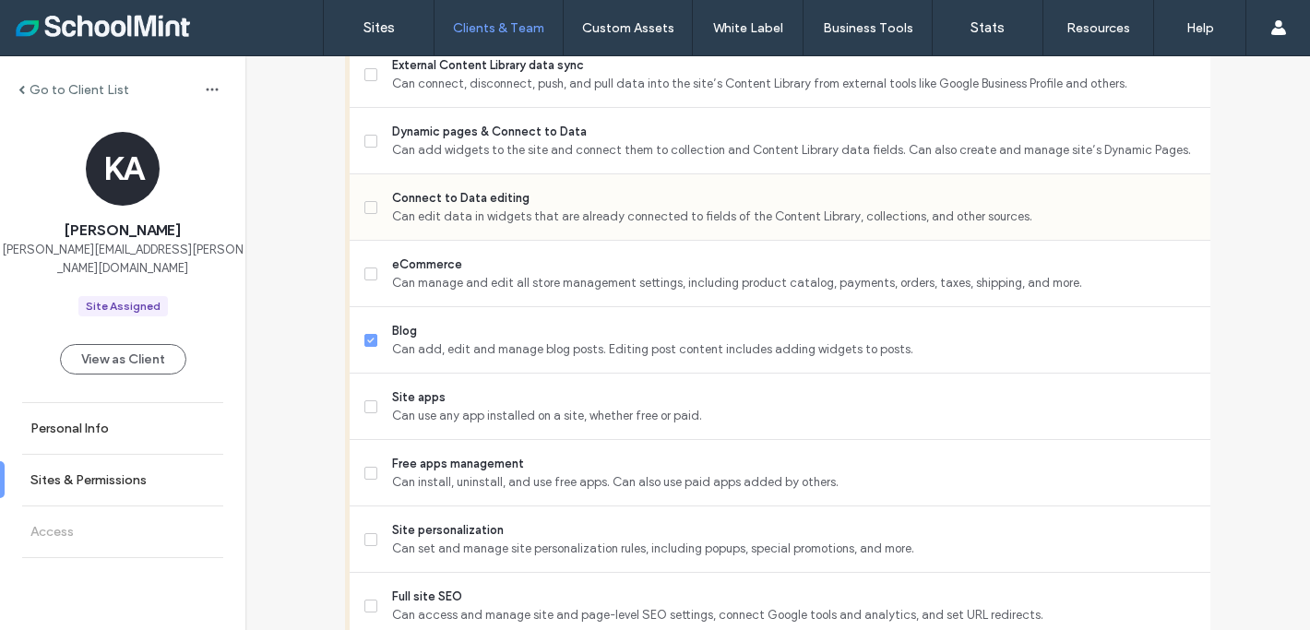
scroll to position [1102, 0]
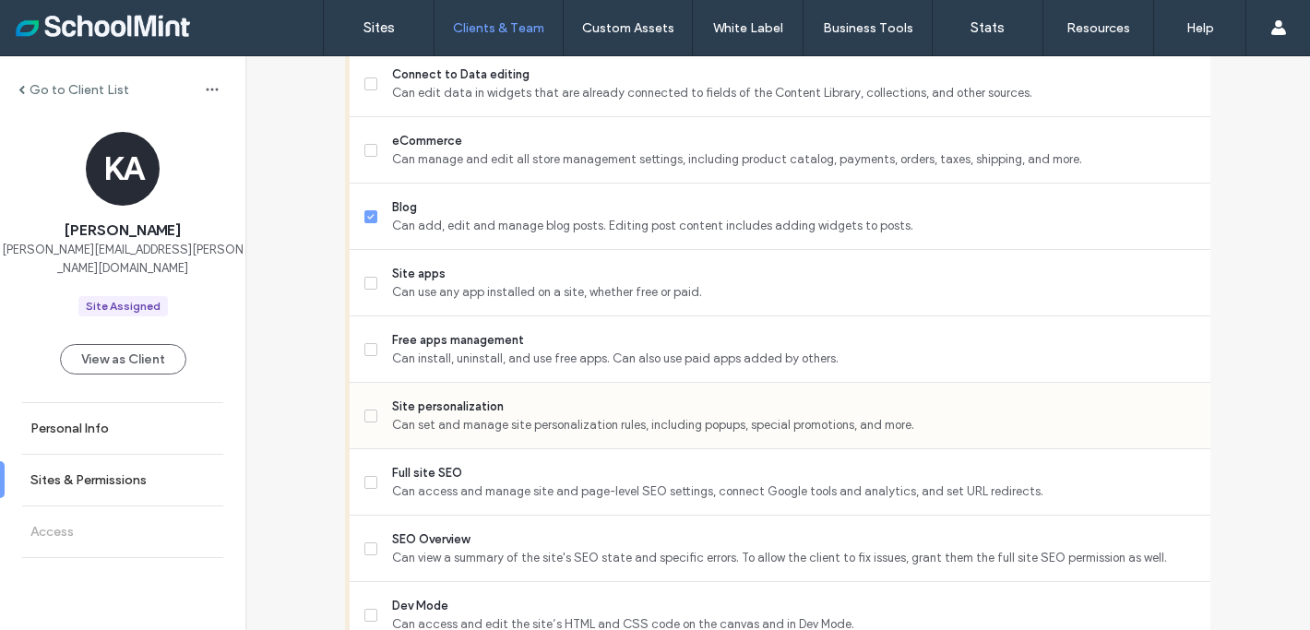
click at [365, 418] on span at bounding box center [370, 415] width 13 height 13
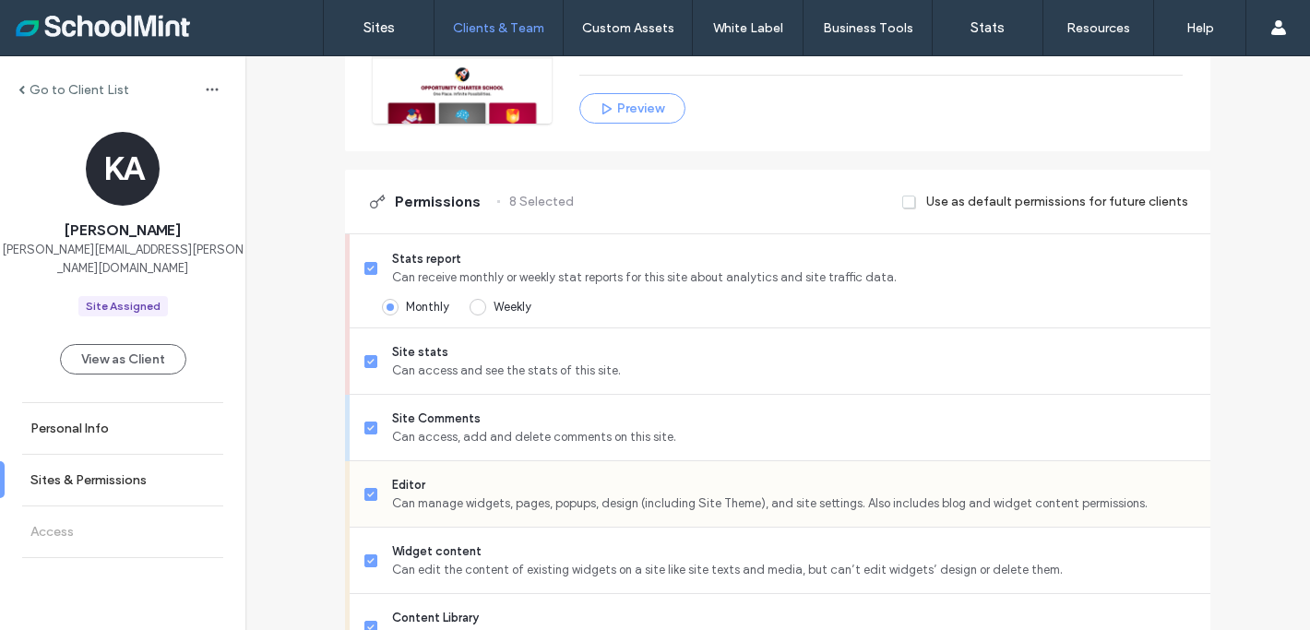
scroll to position [389, 0]
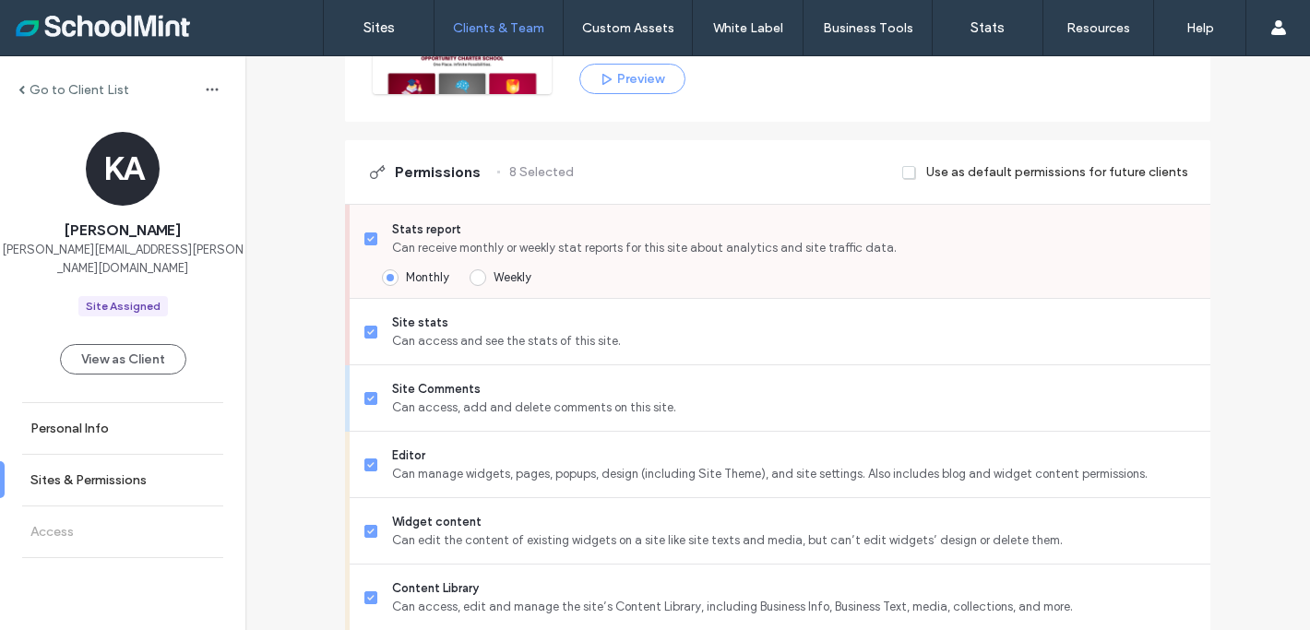
click at [367, 237] on icon at bounding box center [370, 239] width 7 height 6
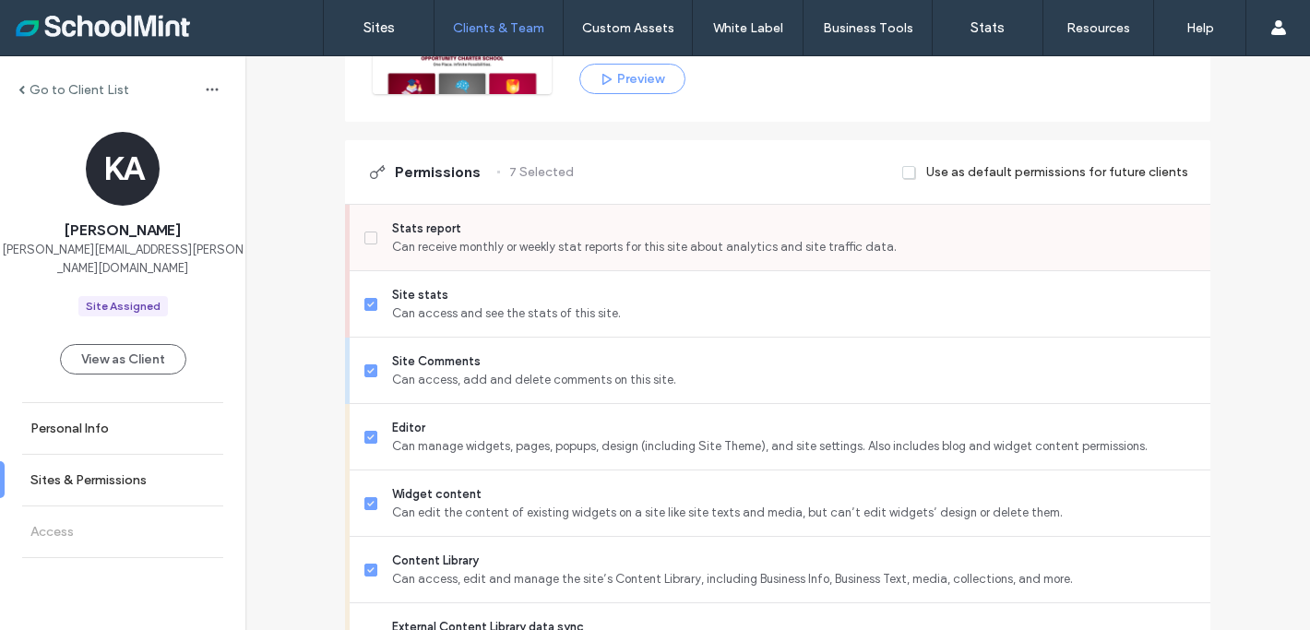
click at [367, 237] on icon at bounding box center [370, 238] width 7 height 6
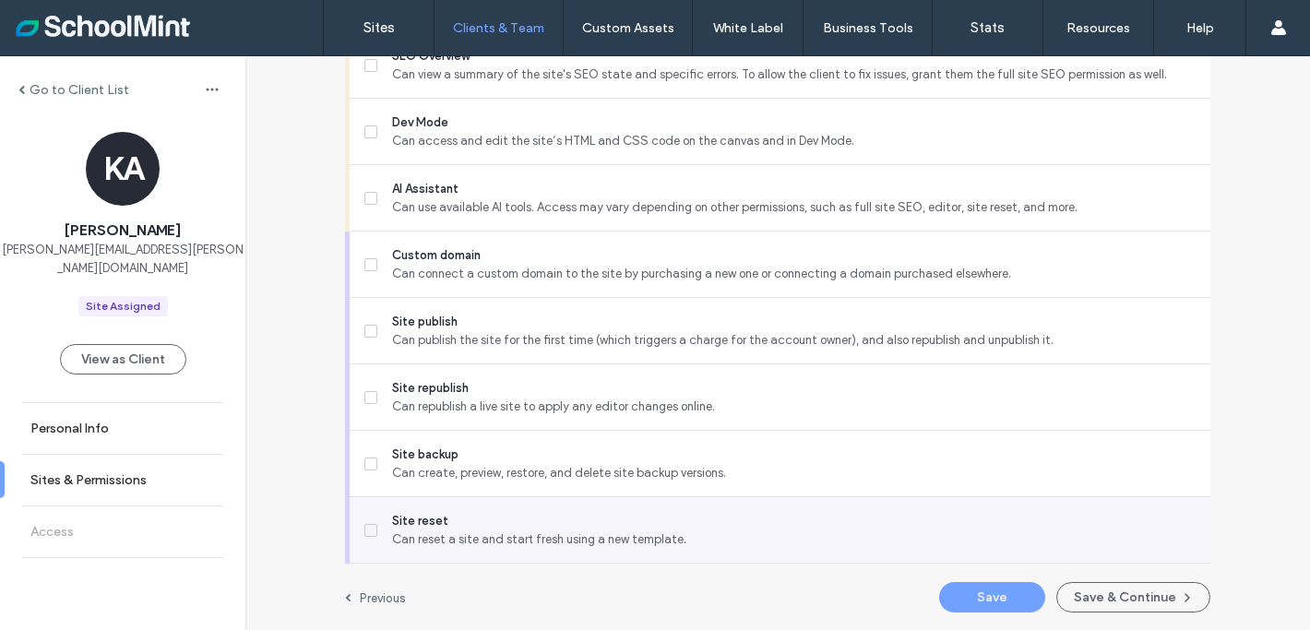
scroll to position [1585, 0]
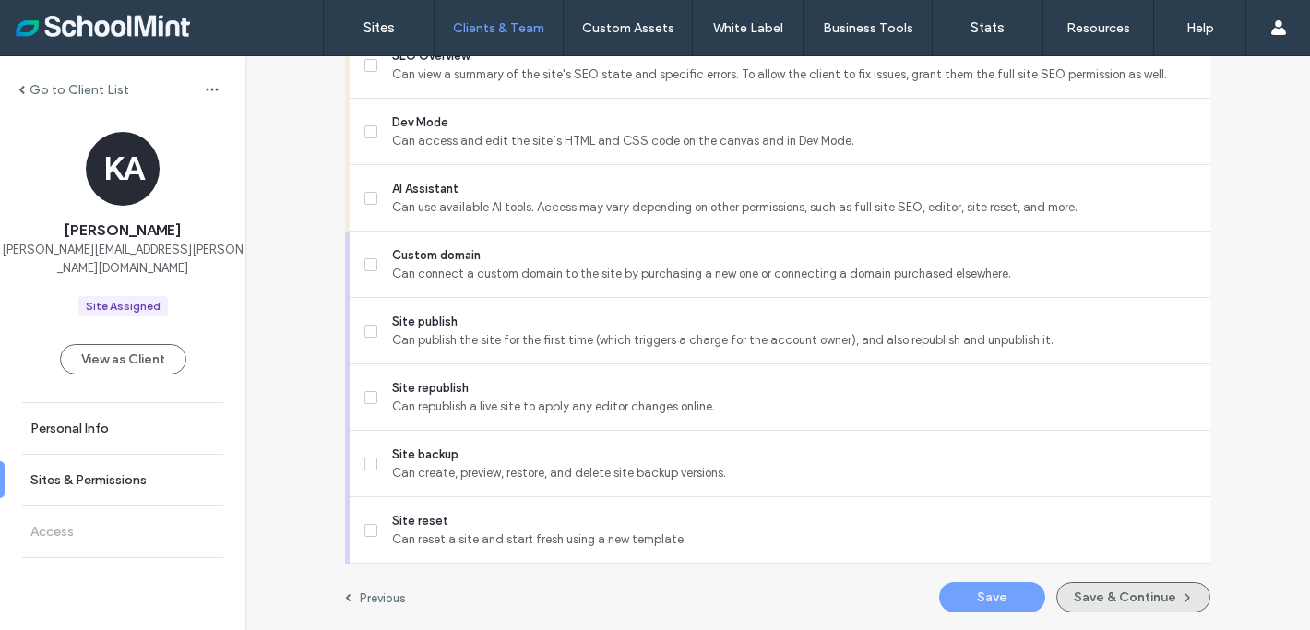
click at [1124, 590] on button "Save & Continue" at bounding box center [1133, 597] width 154 height 30
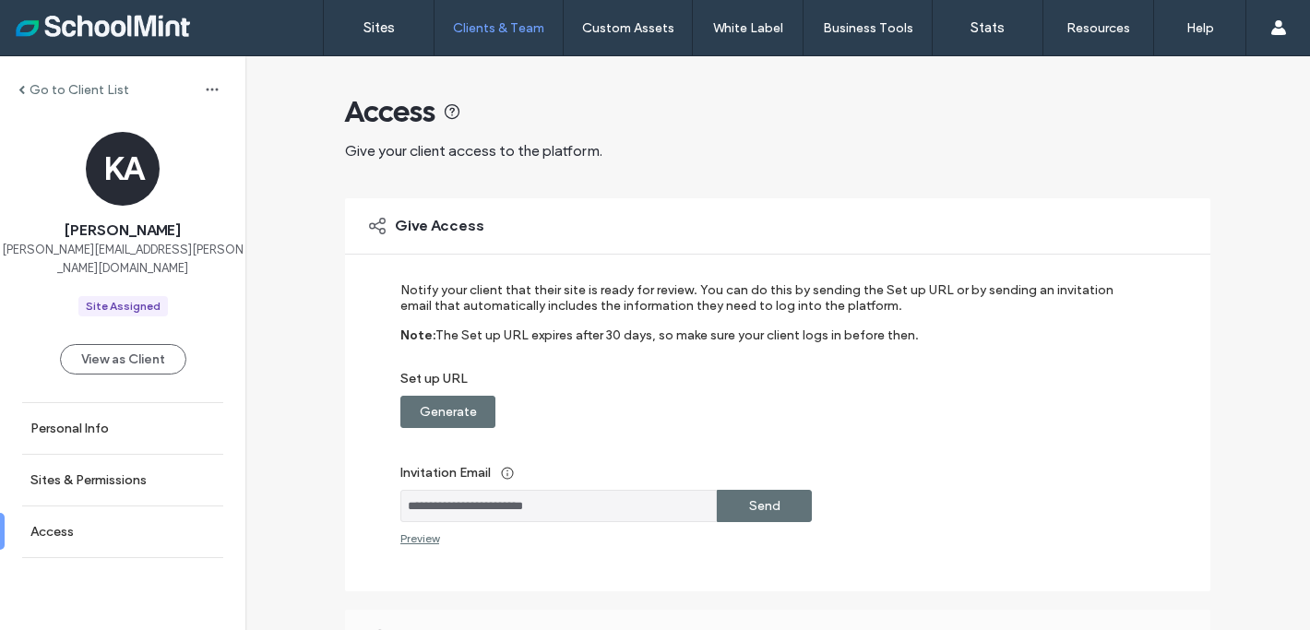
click at [774, 504] on div "Send" at bounding box center [764, 506] width 95 height 32
click at [73, 82] on label "Go to Client List" at bounding box center [80, 90] width 100 height 16
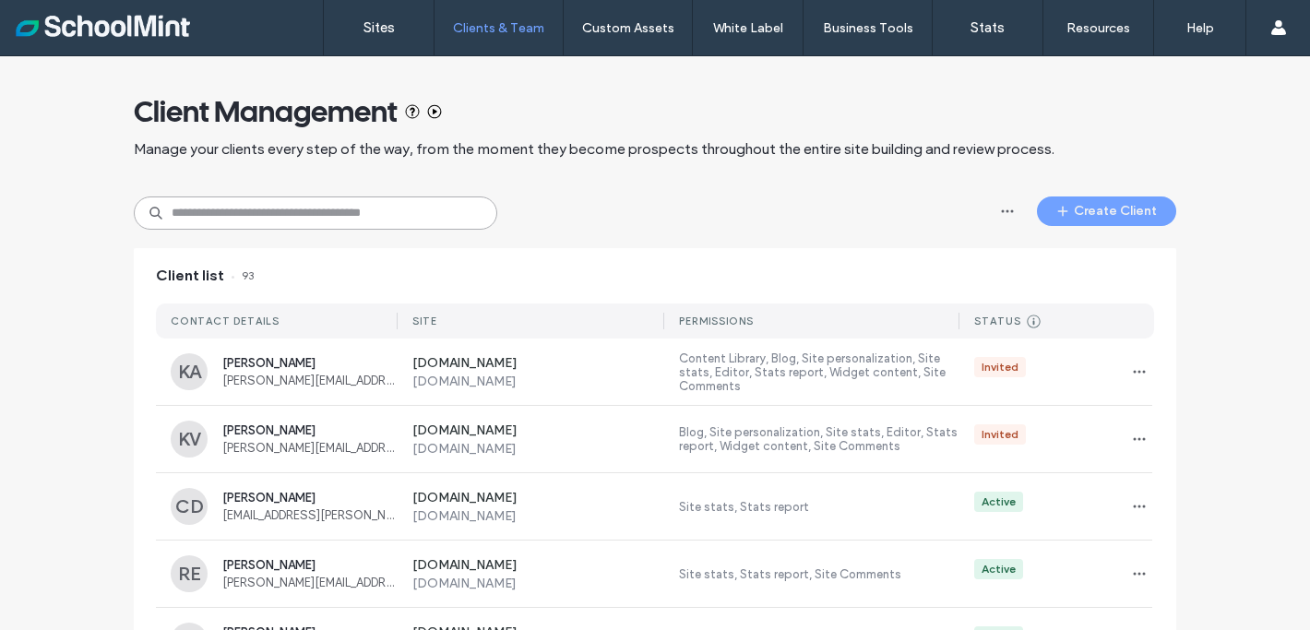
click at [316, 211] on input at bounding box center [315, 212] width 363 height 33
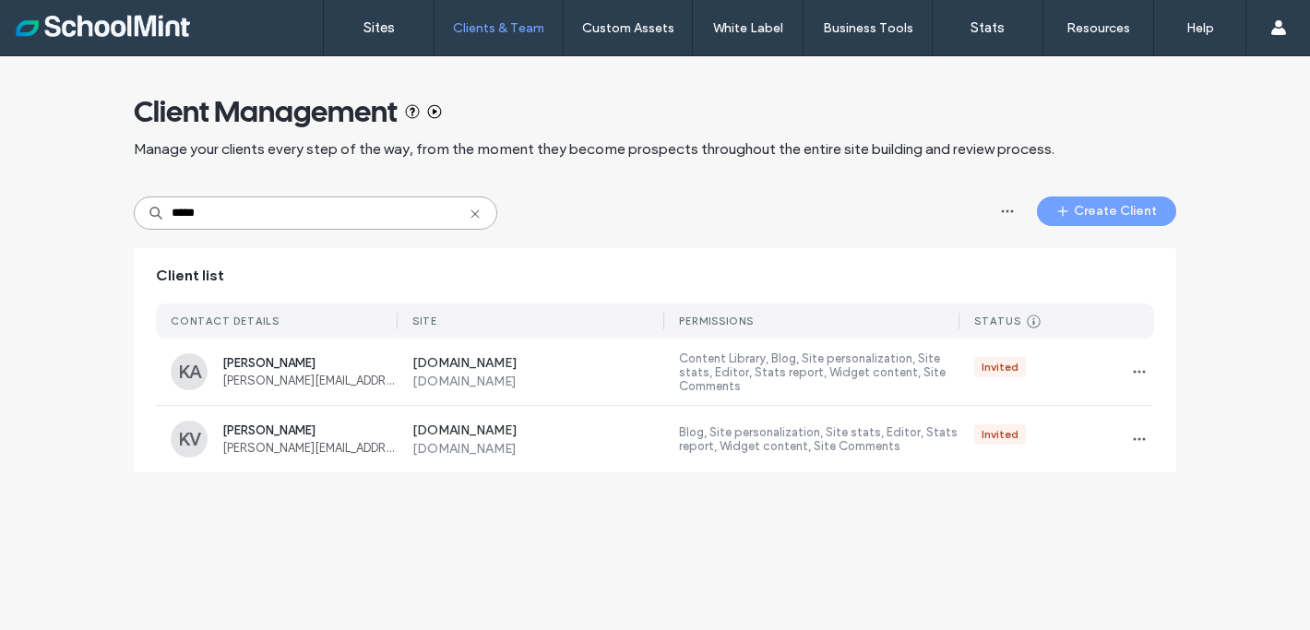
type input "*****"
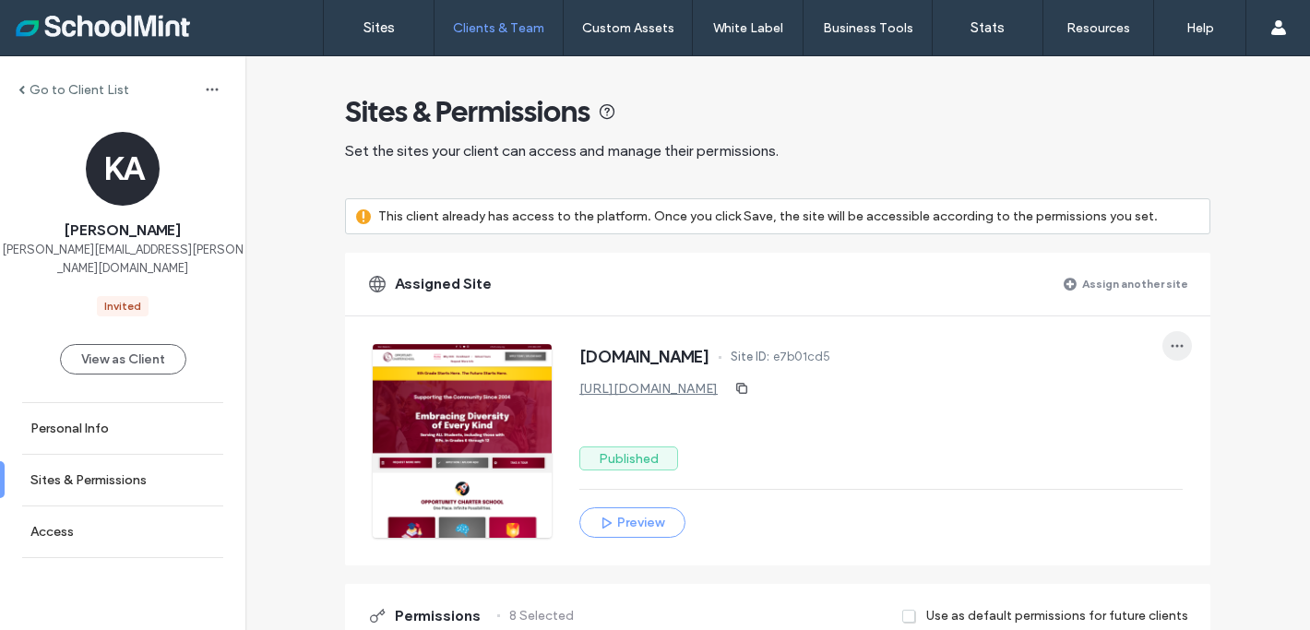
click at [1178, 346] on span "button" at bounding box center [1177, 346] width 30 height 30
click at [902, 364] on div "[DOMAIN_NAME] Site ID: e7b01cd5" at bounding box center [880, 359] width 603 height 30
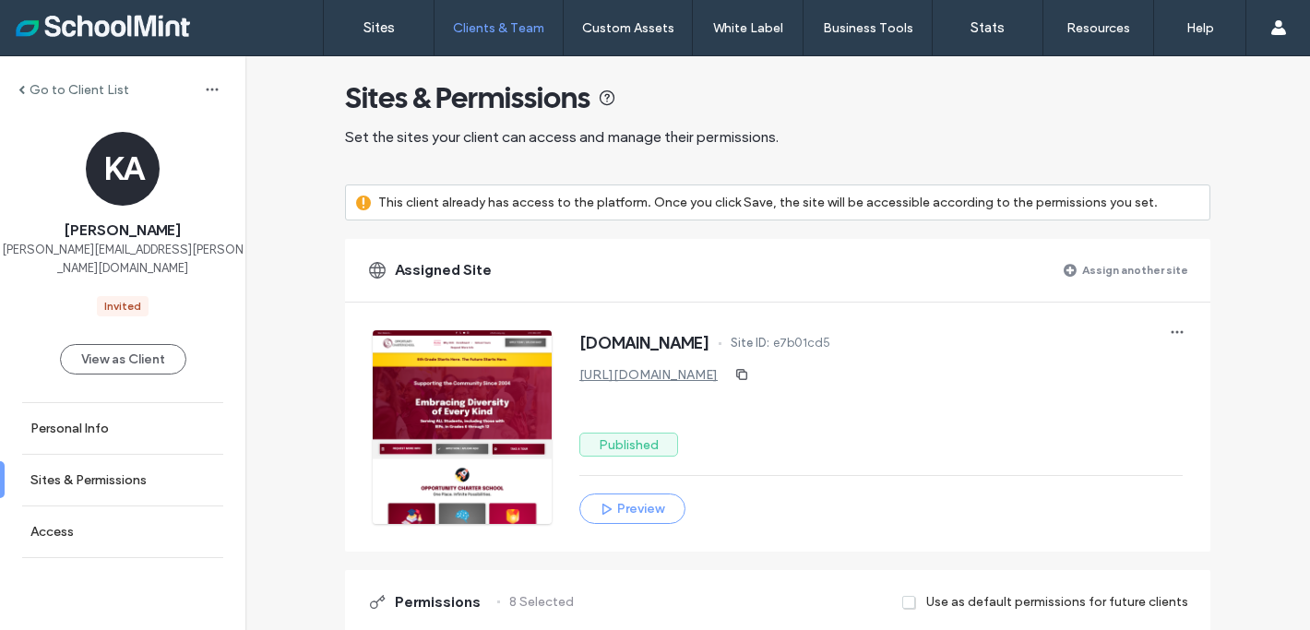
scroll to position [42, 0]
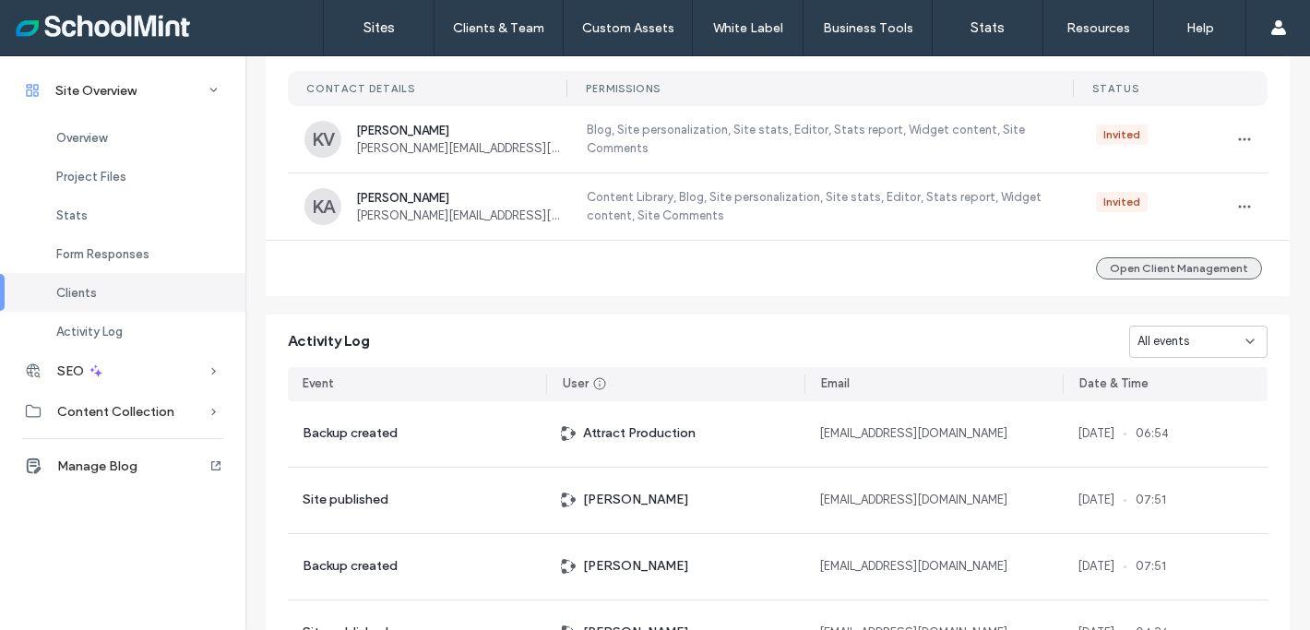
scroll to position [1307, 0]
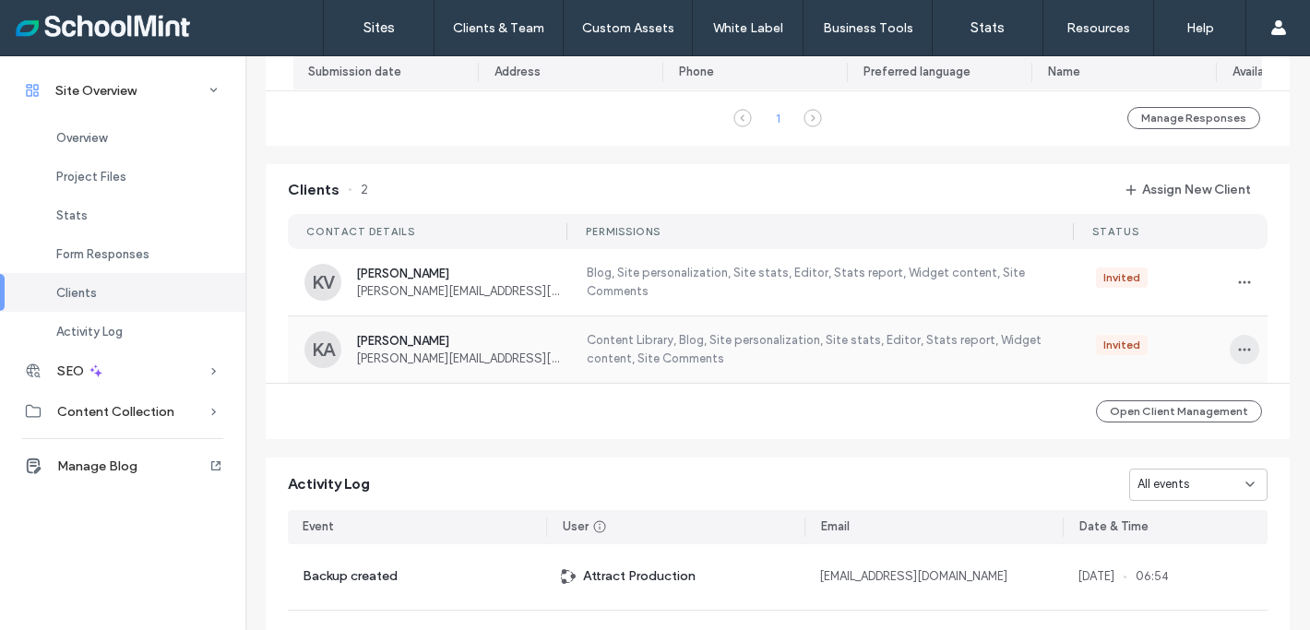
click at [1241, 350] on use "button" at bounding box center [1245, 349] width 12 height 3
click at [1180, 400] on span "Edit Permissions" at bounding box center [1168, 407] width 88 height 18
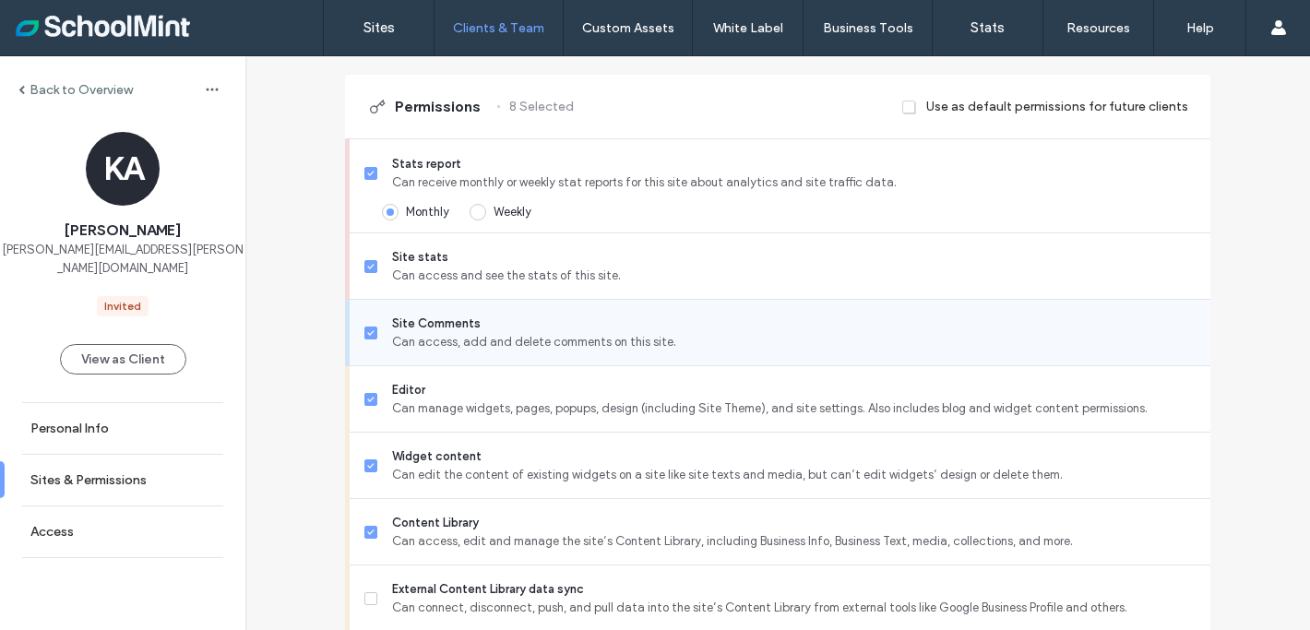
scroll to position [697, 0]
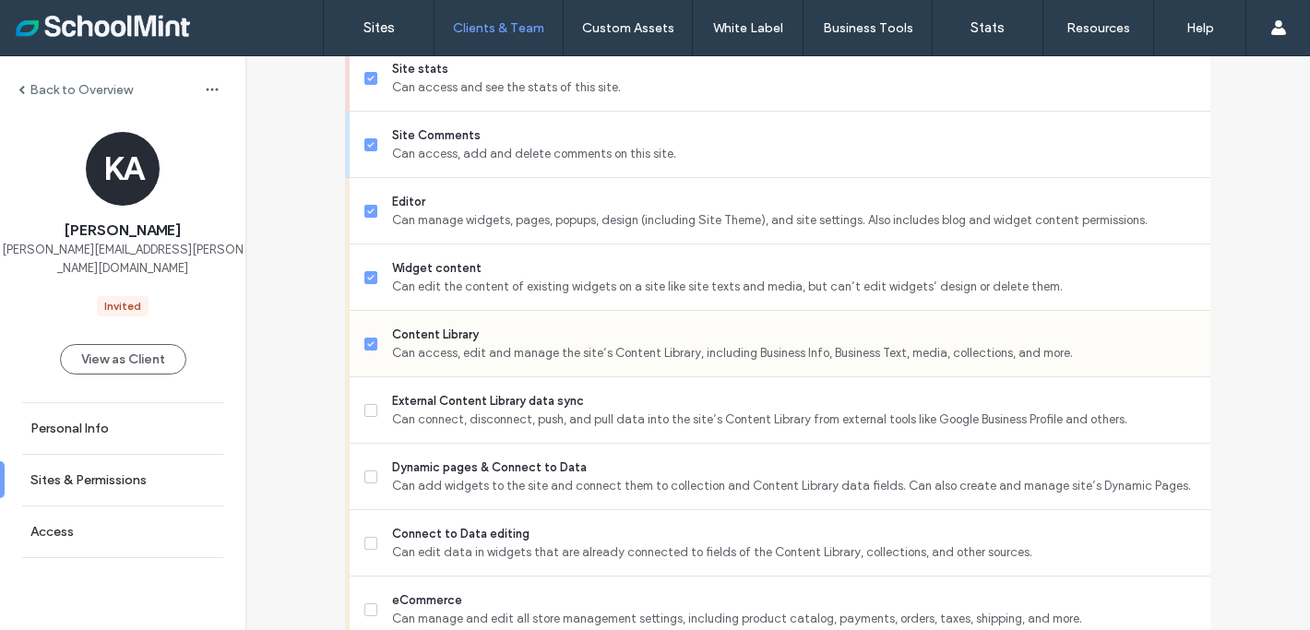
click at [364, 339] on span at bounding box center [370, 344] width 13 height 13
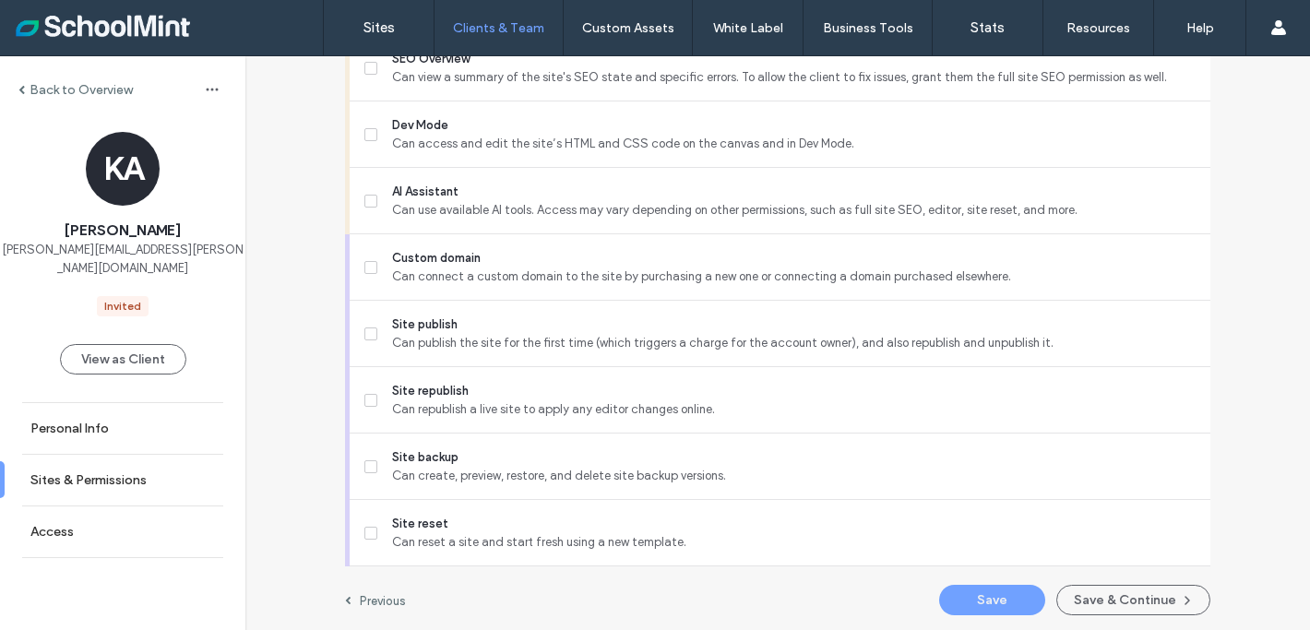
scroll to position [1640, 0]
click at [980, 587] on button "Save" at bounding box center [992, 597] width 106 height 30
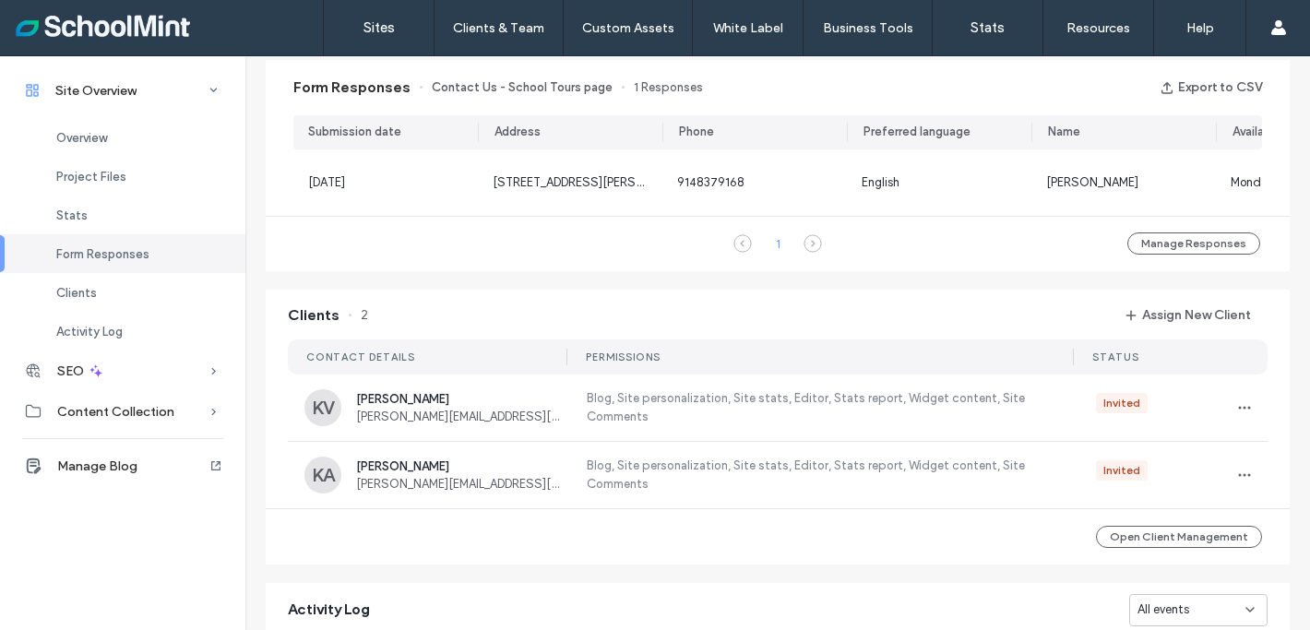
scroll to position [1185, 0]
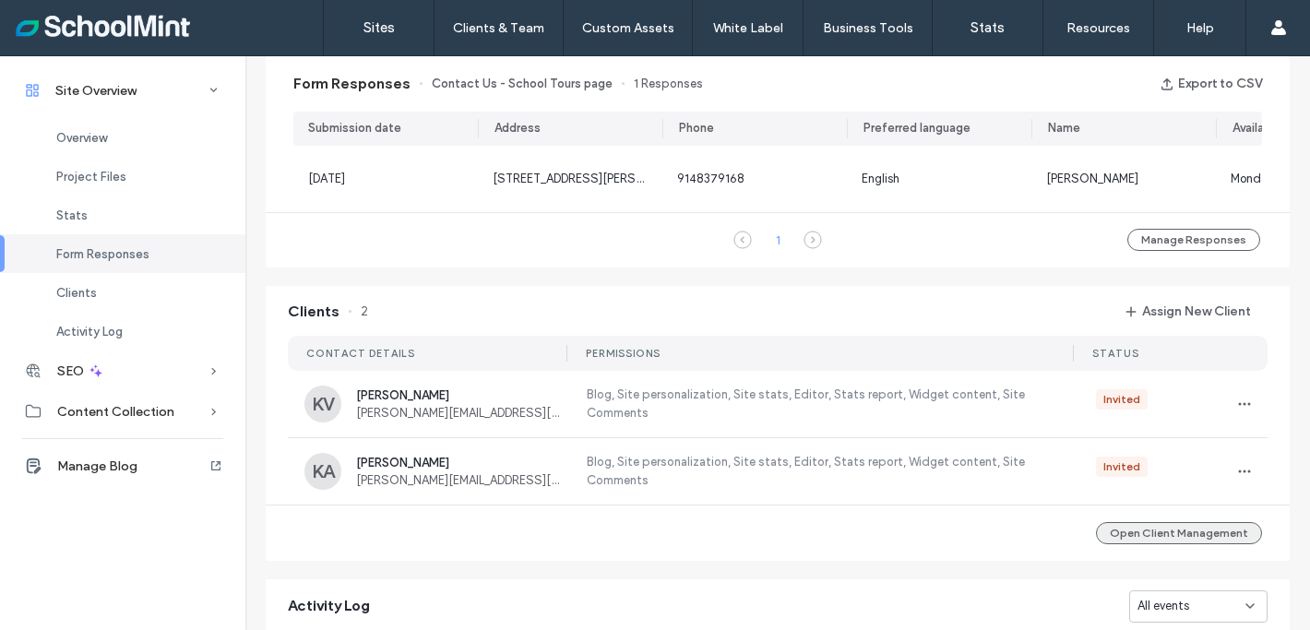
click at [1163, 538] on button "Open Client Management" at bounding box center [1179, 533] width 166 height 22
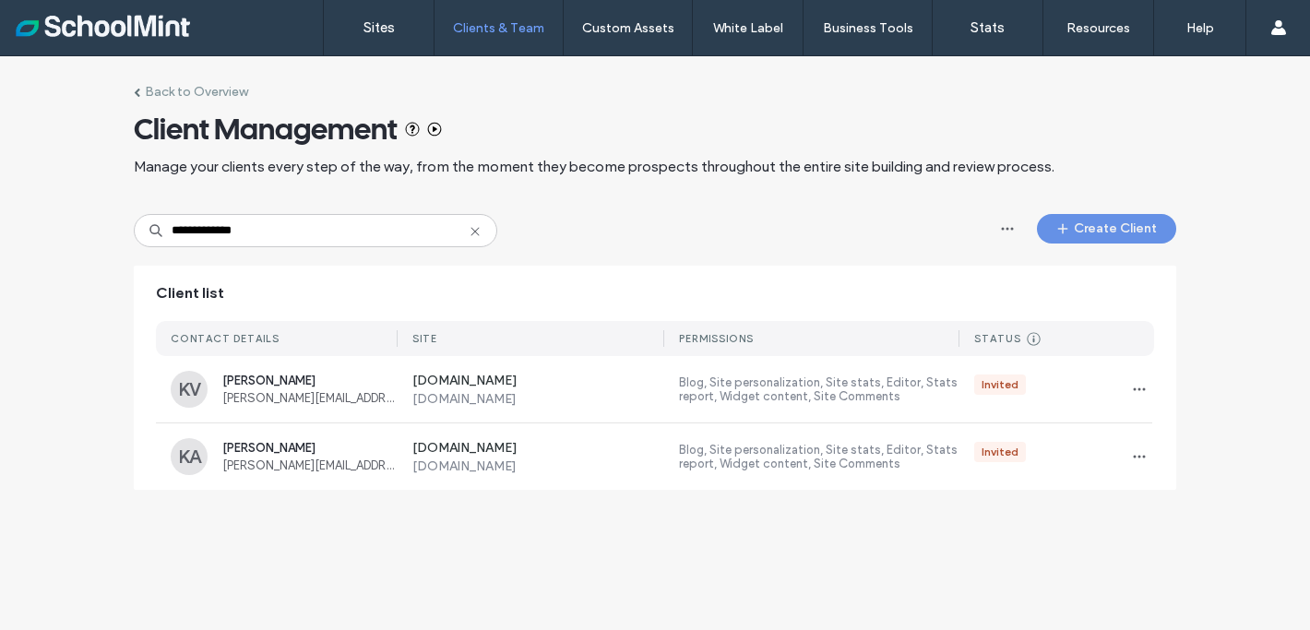
click at [1113, 223] on button "Create Client" at bounding box center [1106, 229] width 139 height 30
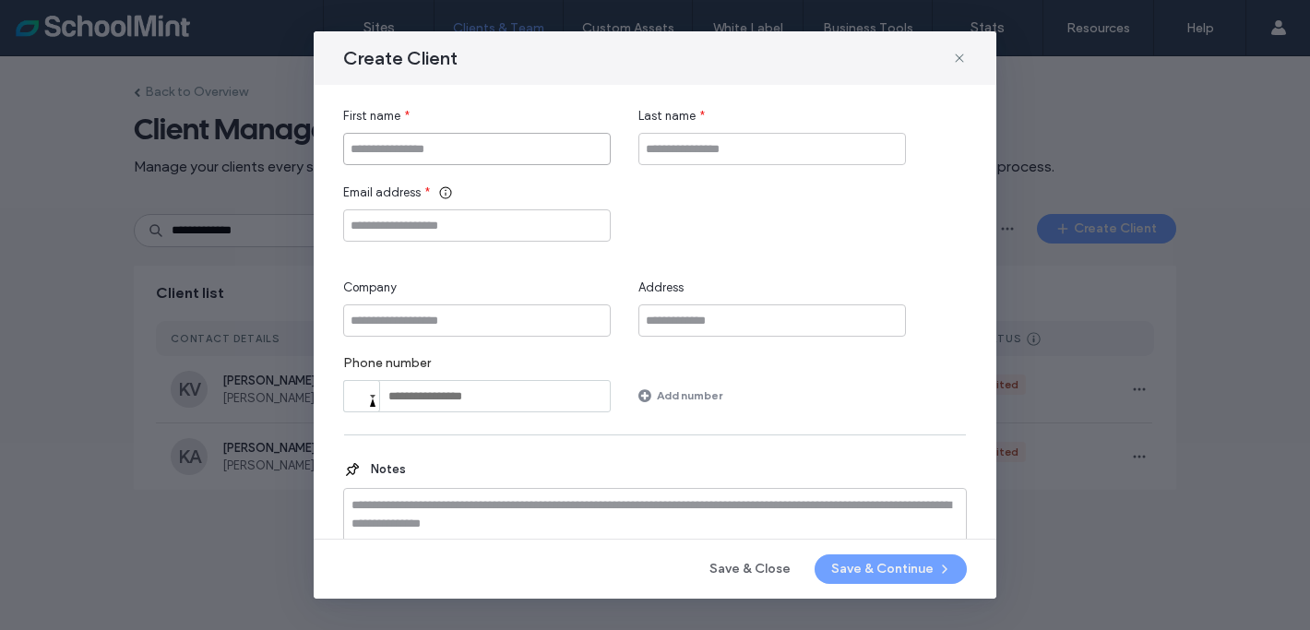
click at [407, 137] on input "First name" at bounding box center [476, 149] width 267 height 32
type input "*****"
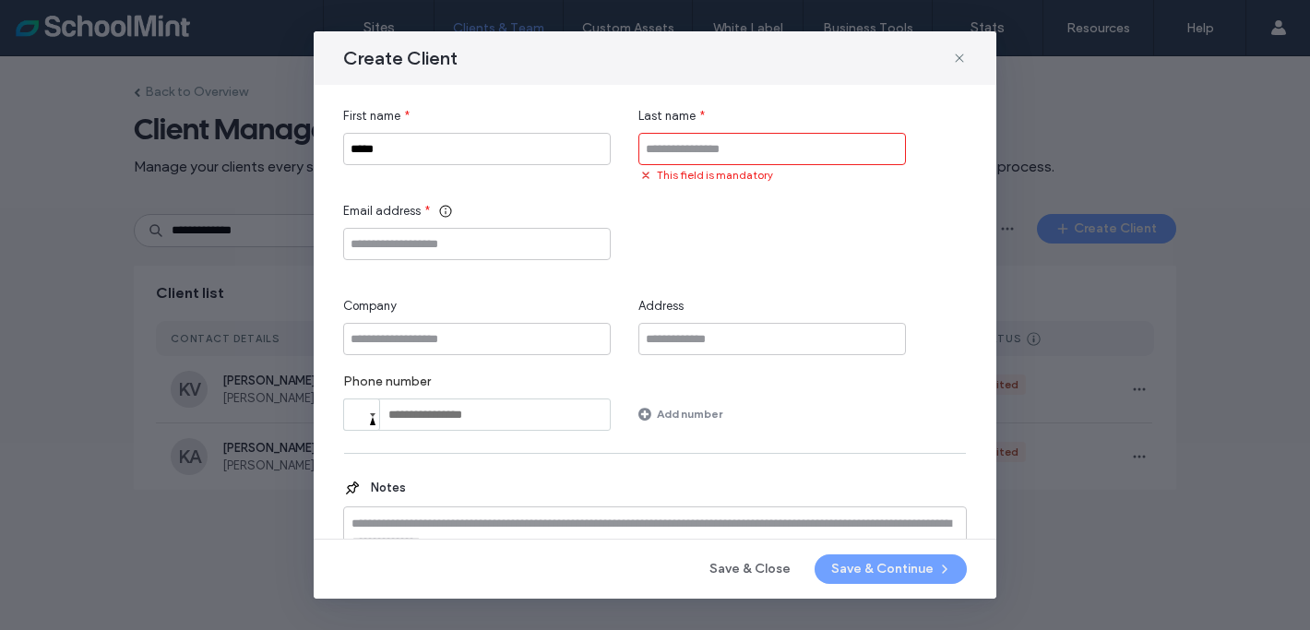
paste input "********"
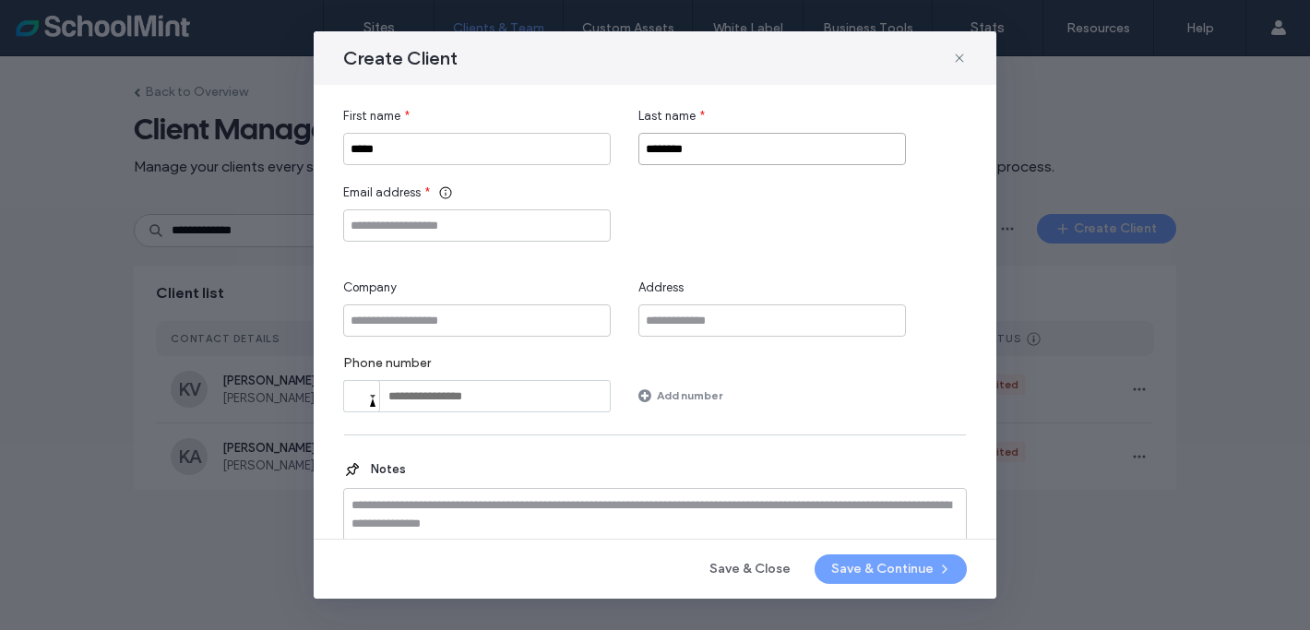
type input "********"
paste input "**********"
type input "**********"
click at [378, 326] on input "Company" at bounding box center [476, 320] width 267 height 32
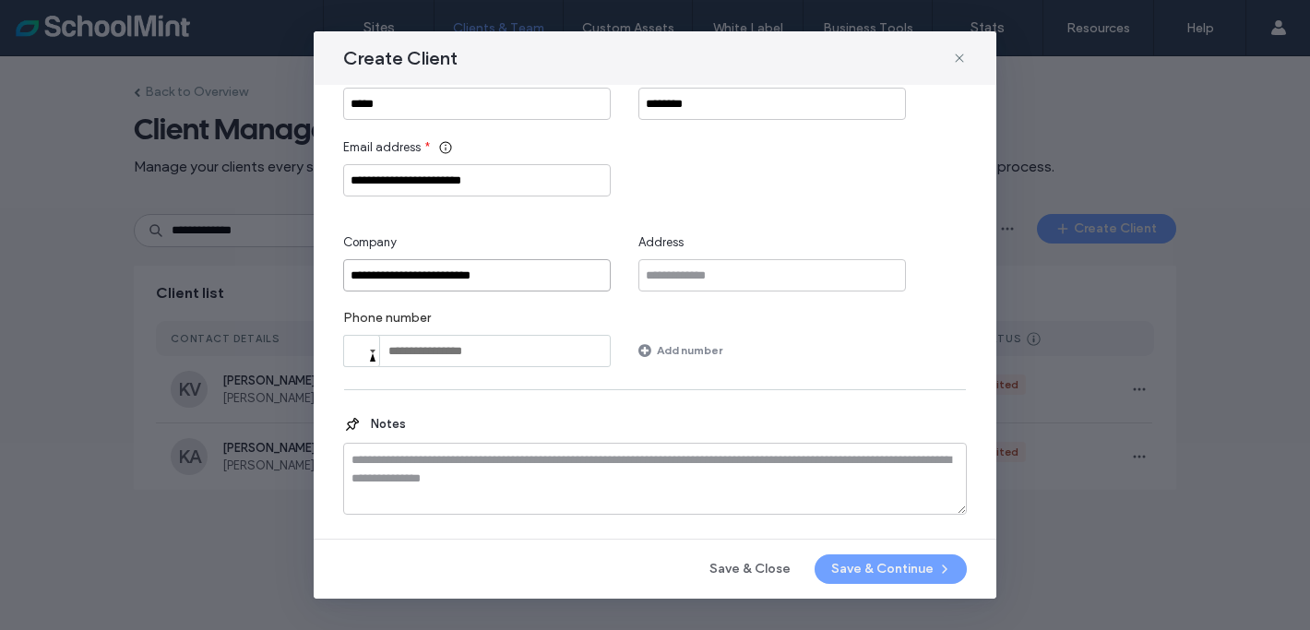
scroll to position [47, 0]
type input "**********"
click at [891, 562] on button "Save & Continue" at bounding box center [890, 569] width 152 height 30
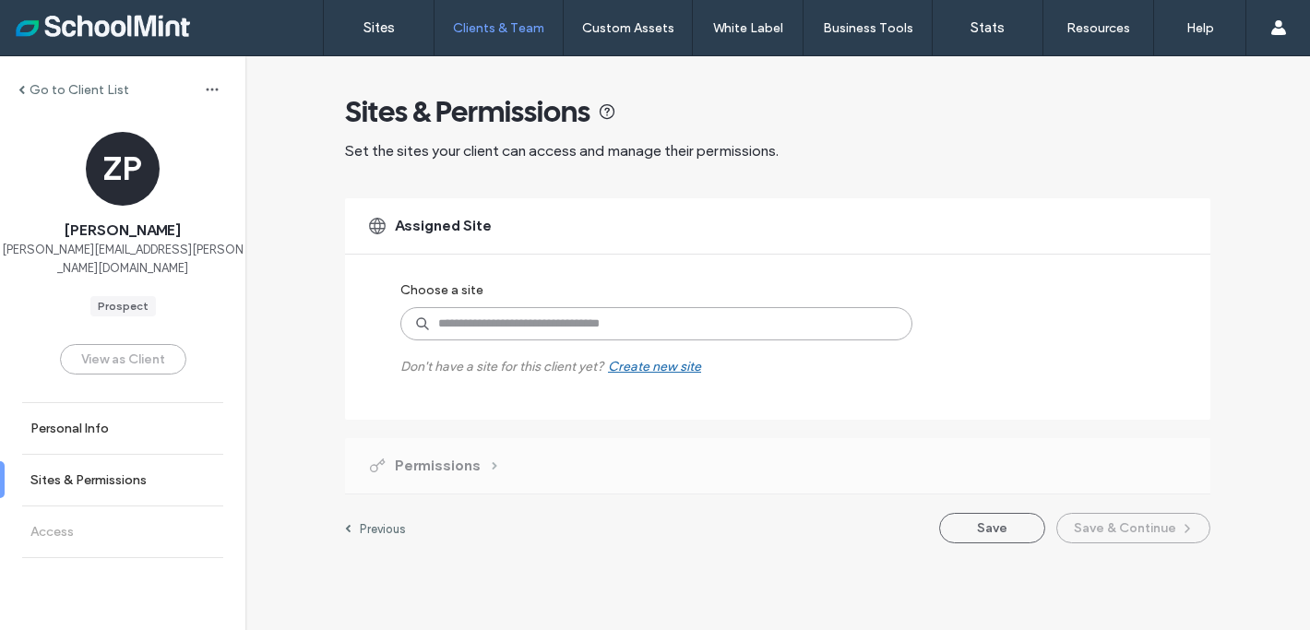
click at [561, 339] on input at bounding box center [656, 323] width 512 height 33
type input "*****"
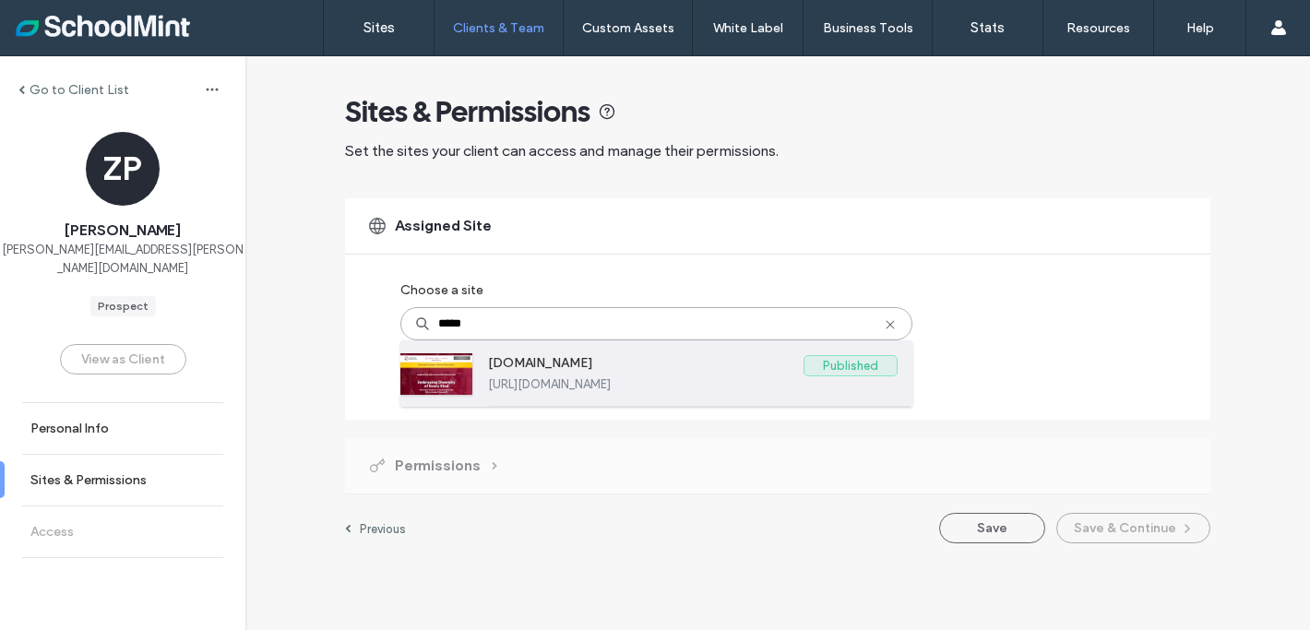
click at [587, 377] on label "[URL][DOMAIN_NAME]" at bounding box center [692, 384] width 409 height 14
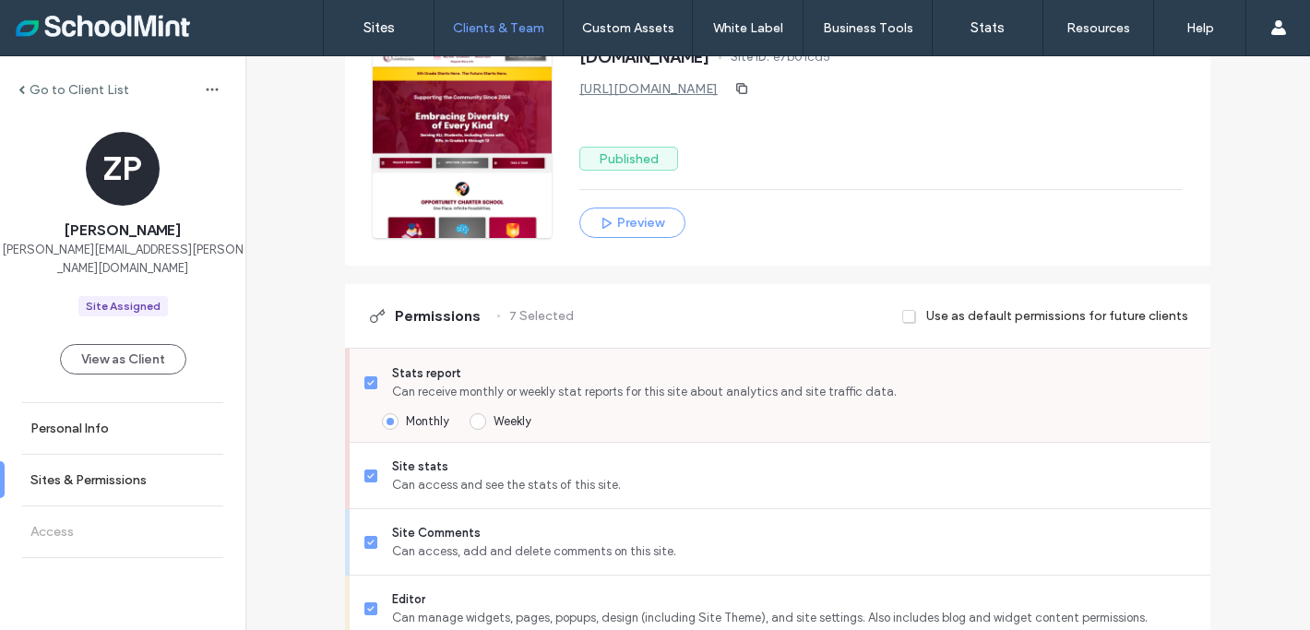
scroll to position [246, 0]
click at [370, 377] on label "Stats report Can receive monthly or weekly stat reports for this site about ana…" at bounding box center [779, 381] width 831 height 37
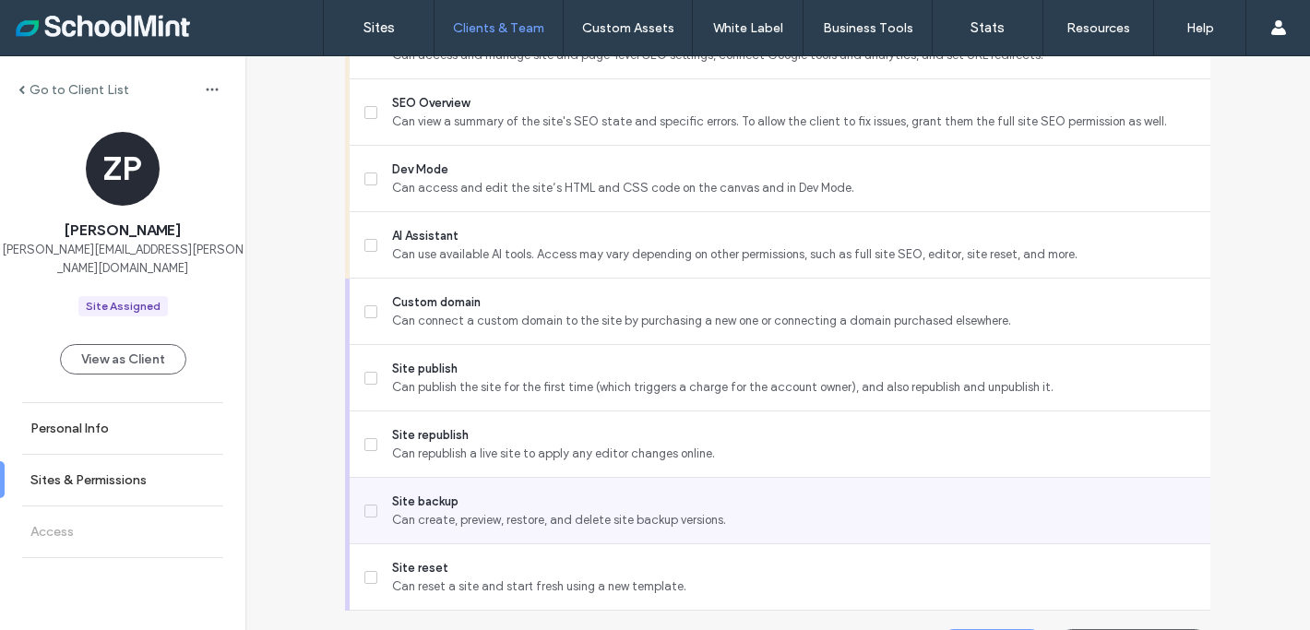
scroll to position [1558, 0]
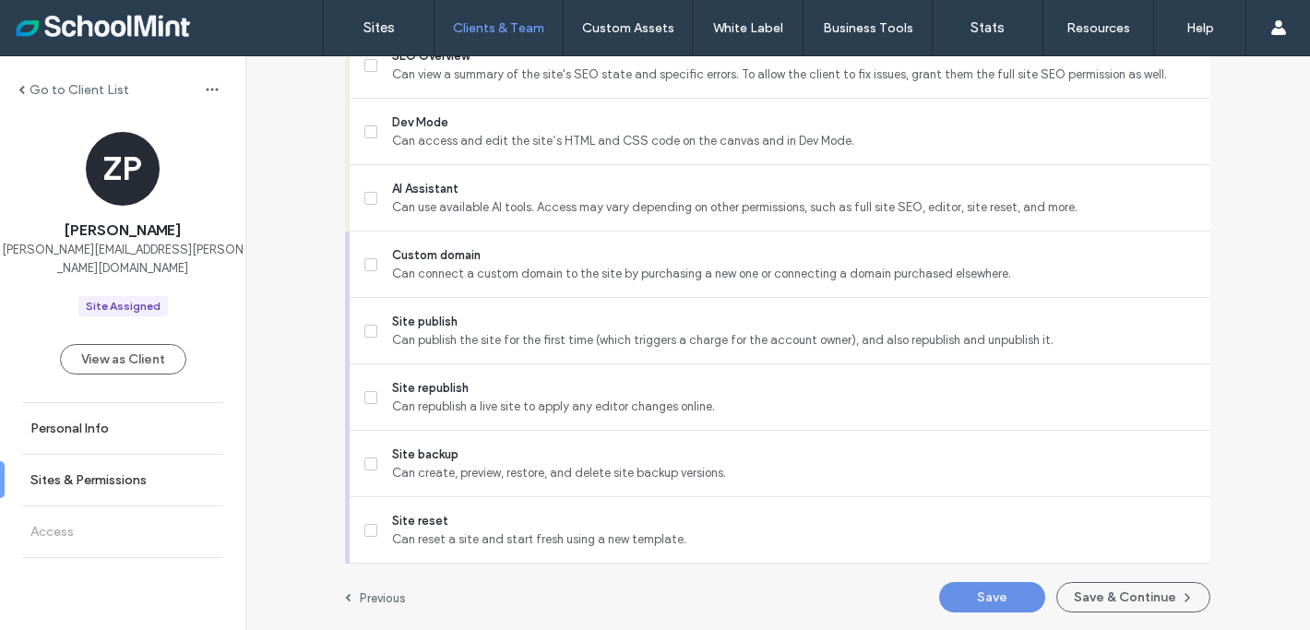
click at [975, 595] on button "Save" at bounding box center [992, 597] width 106 height 30
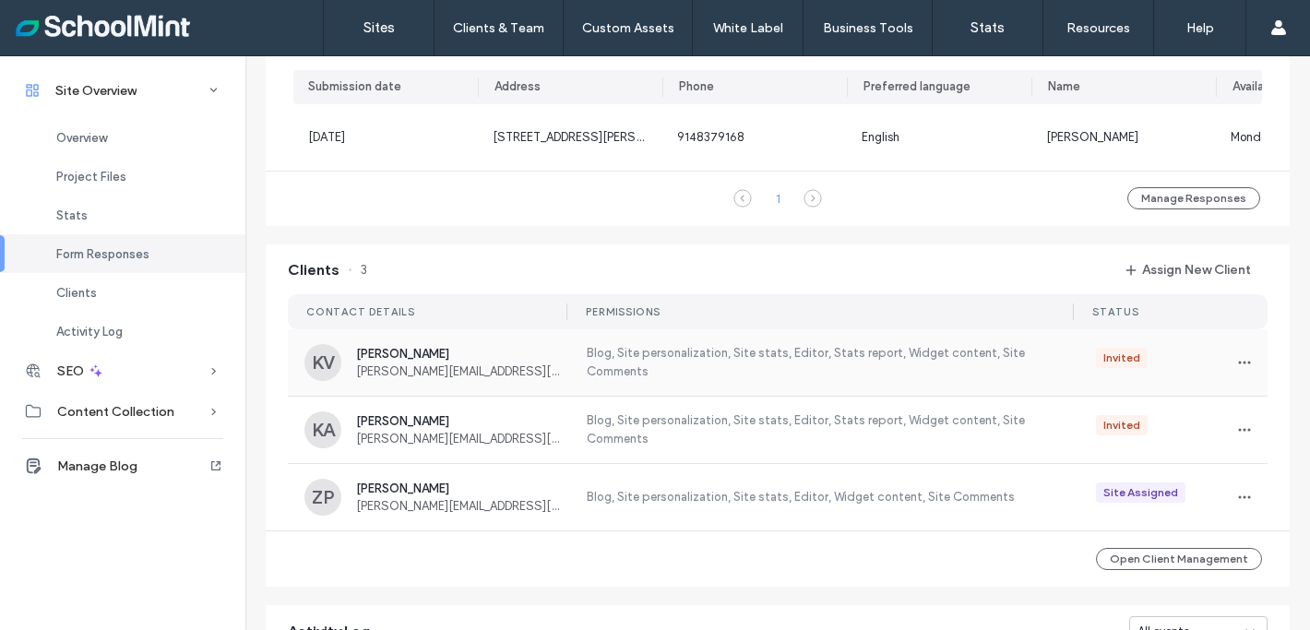
scroll to position [1228, 0]
click at [1237, 504] on icon "button" at bounding box center [1244, 496] width 15 height 15
click at [1165, 394] on span "Manage Access" at bounding box center [1167, 388] width 87 height 18
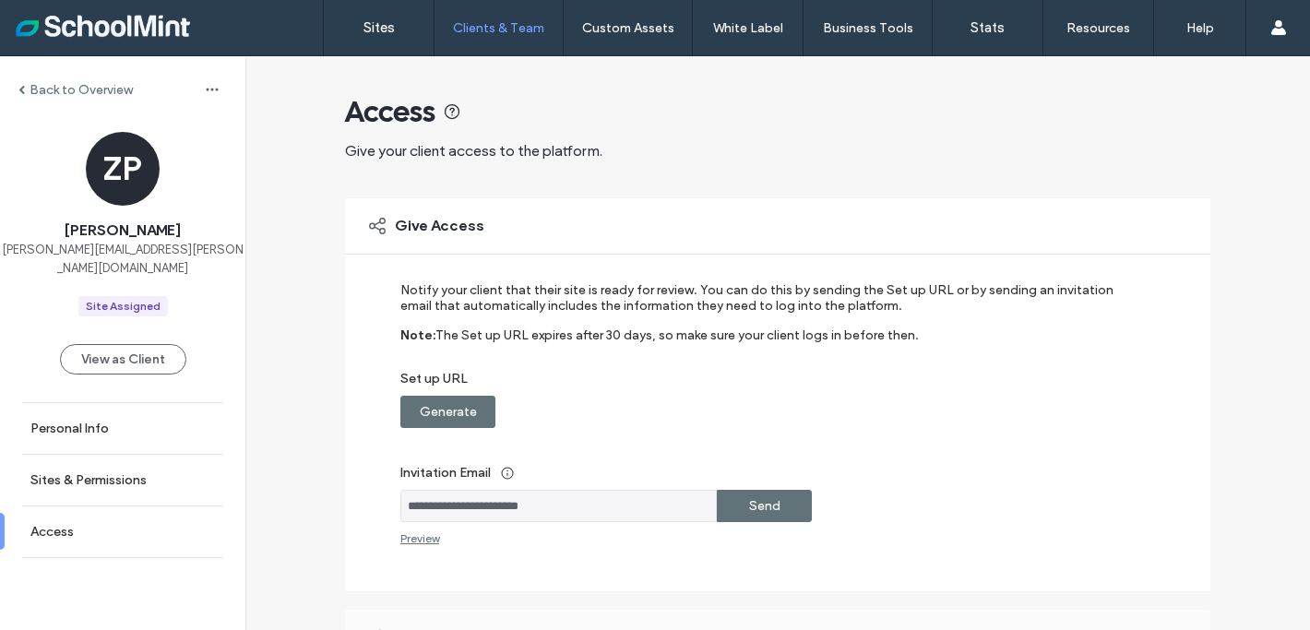
click at [749, 501] on label "Send" at bounding box center [764, 506] width 31 height 34
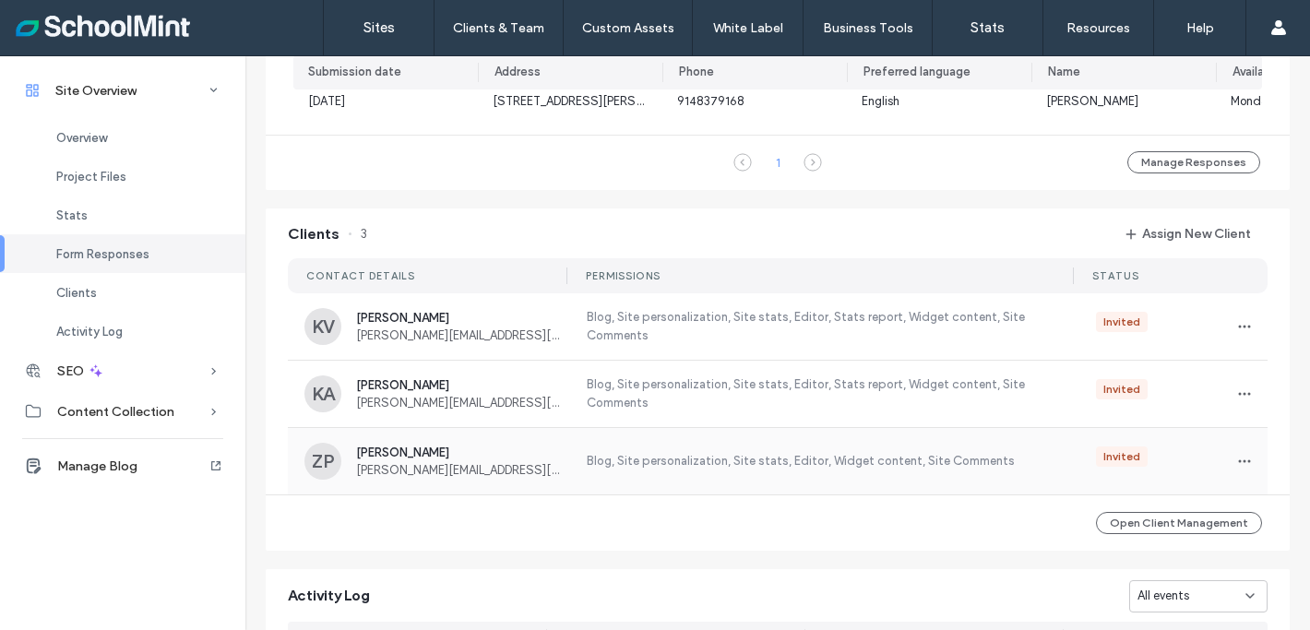
scroll to position [1342, 0]
